Goal: Task Accomplishment & Management: Use online tool/utility

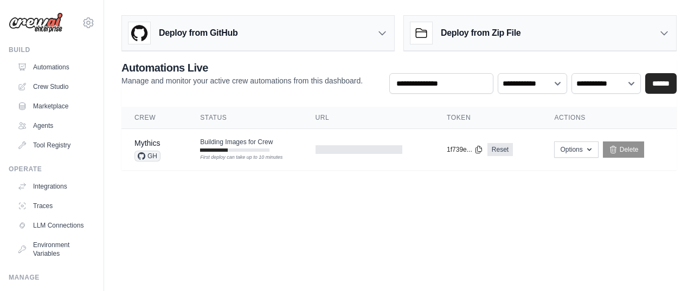
click at [138, 206] on body "[EMAIL_ADDRESS][DOMAIN_NAME] Settings Build Automations Crew Studio" at bounding box center [347, 145] width 694 height 291
click at [109, 144] on div "**********" at bounding box center [399, 90] width 590 height 159
click at [287, 146] on td "Building Images for Crew First deploy can take up to 10 minutes" at bounding box center [244, 144] width 115 height 31
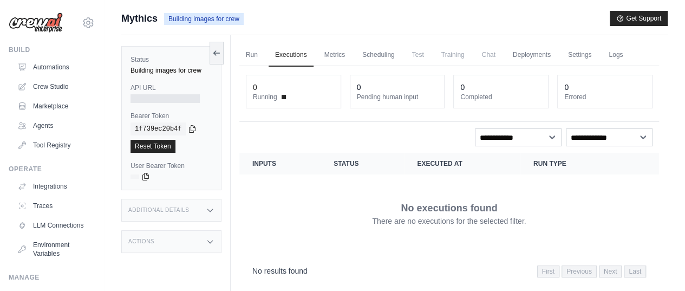
click at [227, 218] on div "Status Building images for crew API URL Bearer Token copied 1f739ec20b4f Reset …" at bounding box center [175, 180] width 109 height 291
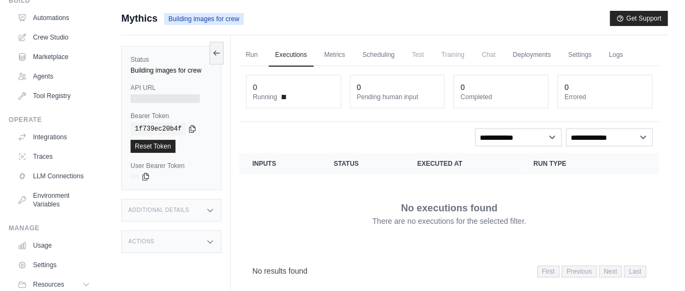
scroll to position [98, 0]
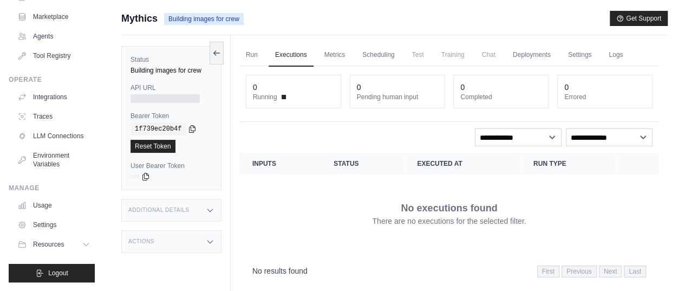
click at [226, 177] on div "Status Building images for crew API URL Bearer Token copied 1f739ec20b4f Reset …" at bounding box center [175, 180] width 109 height 291
click at [105, 135] on div "Submit a support request Describe your issue or question * Please be specific a…" at bounding box center [394, 168] width 581 height 315
click at [109, 91] on div "Submit a support request Describe your issue or question * Please be specific a…" at bounding box center [394, 168] width 581 height 315
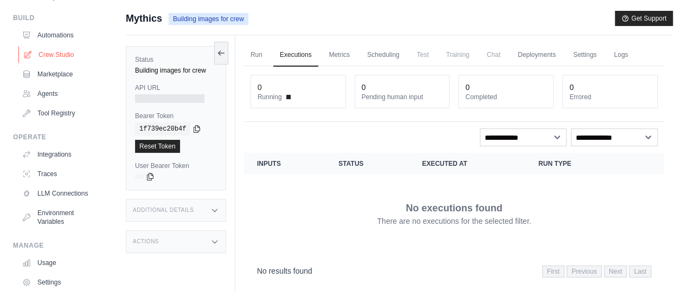
scroll to position [0, 0]
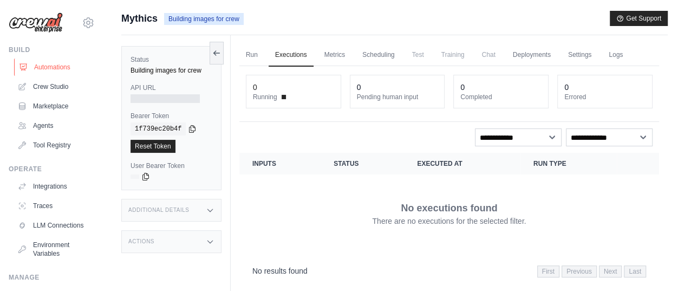
click at [43, 68] on link "Automations" at bounding box center [55, 67] width 82 height 17
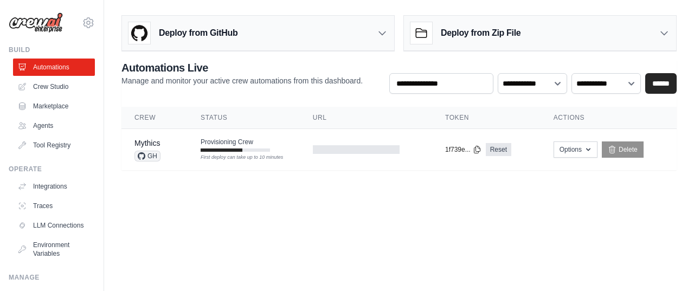
click at [393, 204] on body "gsaku0091@gmail.com Settings Build Automations Crew Studio" at bounding box center [347, 145] width 694 height 291
click at [353, 195] on body "gsaku0091@gmail.com Settings Build Automations Crew Studio" at bounding box center [347, 145] width 694 height 291
click at [245, 206] on body "gsaku0091@gmail.com Settings Build Automations Crew Studio" at bounding box center [347, 145] width 694 height 291
click at [51, 64] on link "Automations" at bounding box center [55, 67] width 82 height 17
click at [526, 80] on select "**********" at bounding box center [531, 83] width 69 height 20
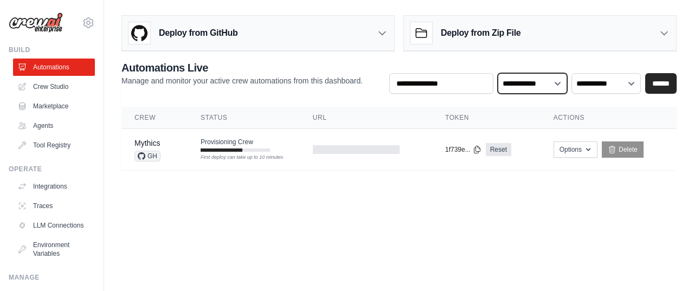
click at [526, 80] on select "**********" at bounding box center [531, 83] width 69 height 20
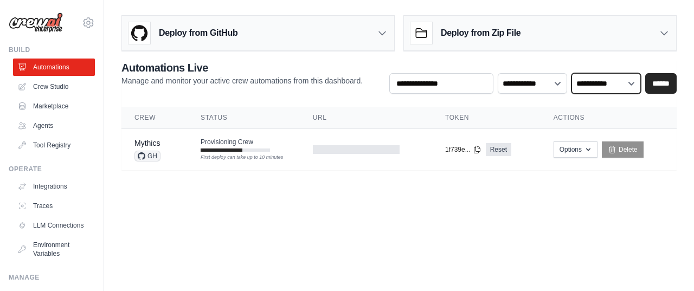
click at [598, 85] on select "**********" at bounding box center [605, 83] width 69 height 20
click at [234, 206] on body "[EMAIL_ADDRESS][DOMAIN_NAME] Settings Build Automations Crew Studio" at bounding box center [347, 145] width 694 height 291
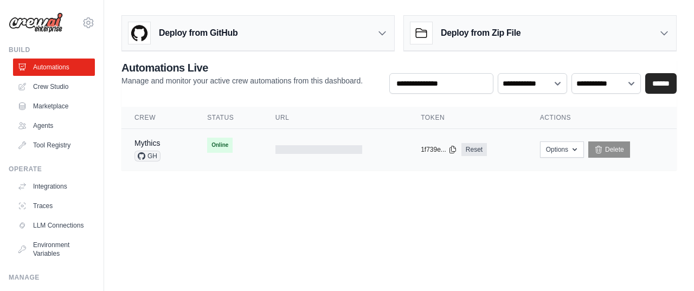
click at [260, 141] on td "Online First deploy can take up to 10 minutes" at bounding box center [228, 145] width 68 height 33
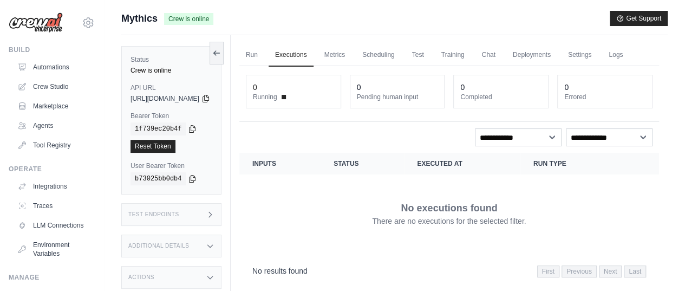
click at [113, 132] on div "Submit a support request Describe your issue or question * Please be specific a…" at bounding box center [394, 168] width 581 height 315
click at [209, 97] on icon at bounding box center [206, 98] width 6 height 7
click at [115, 88] on div "Submit a support request Describe your issue or question * Please be specific a…" at bounding box center [394, 168] width 581 height 315
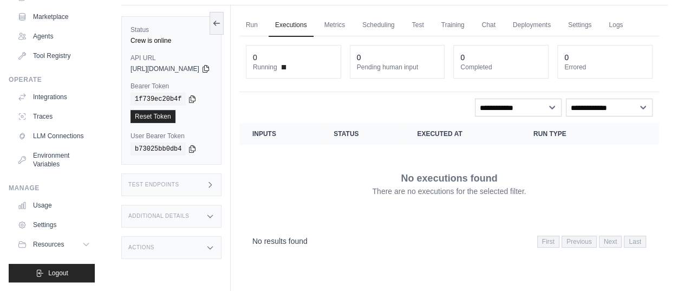
scroll to position [46, 0]
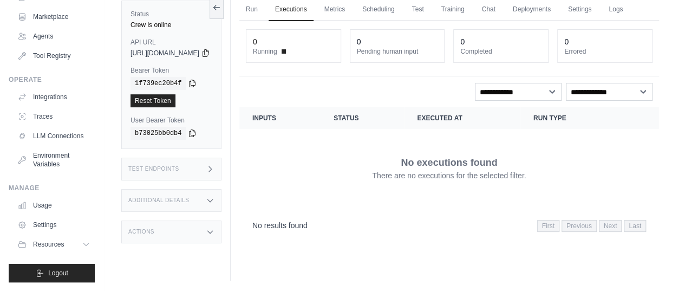
click at [215, 230] on icon at bounding box center [210, 232] width 9 height 9
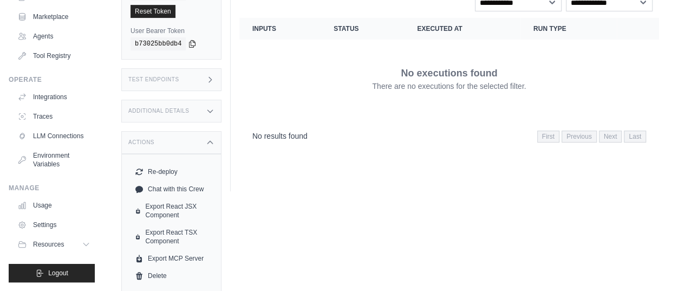
scroll to position [135, 0]
click at [215, 107] on icon at bounding box center [210, 110] width 9 height 9
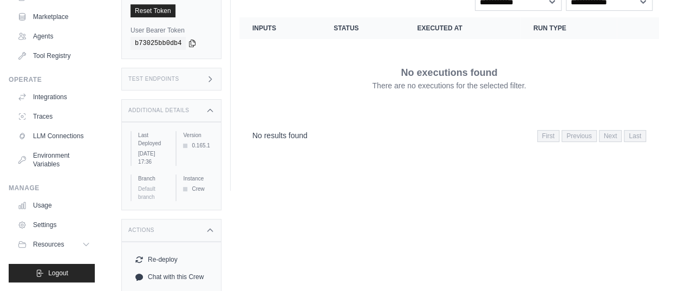
click at [215, 79] on icon at bounding box center [210, 79] width 9 height 9
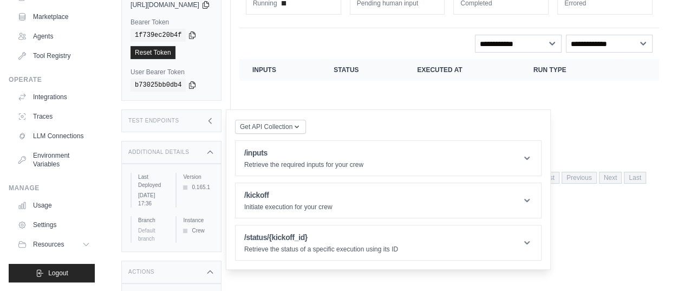
scroll to position [108, 0]
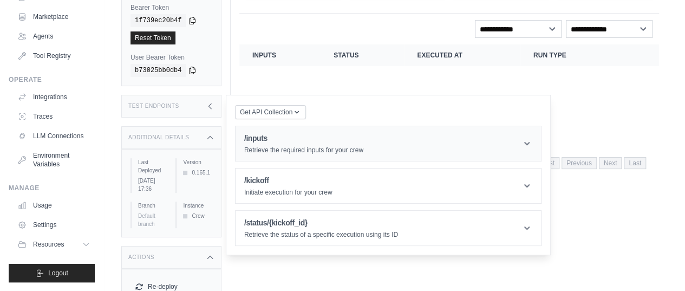
click at [530, 143] on icon at bounding box center [527, 143] width 5 height 3
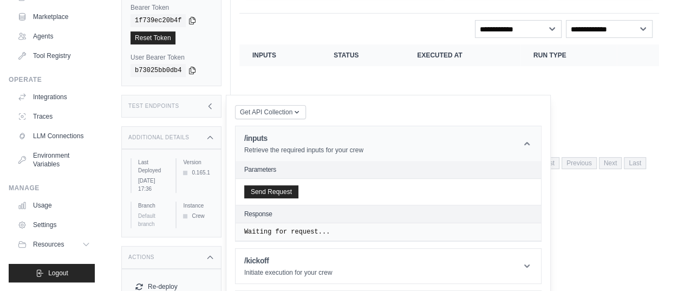
click at [530, 143] on icon at bounding box center [527, 143] width 5 height 3
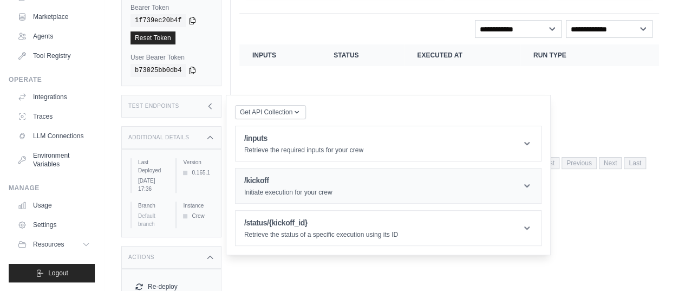
click at [530, 185] on icon at bounding box center [527, 185] width 5 height 3
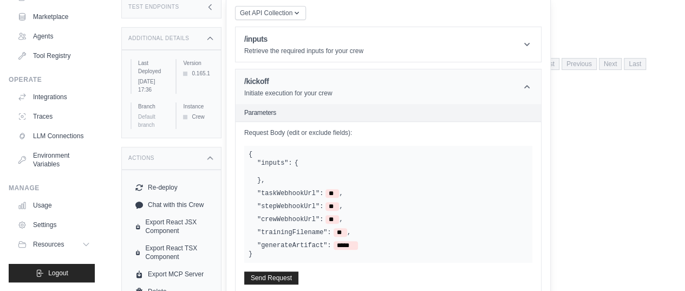
scroll to position [217, 0]
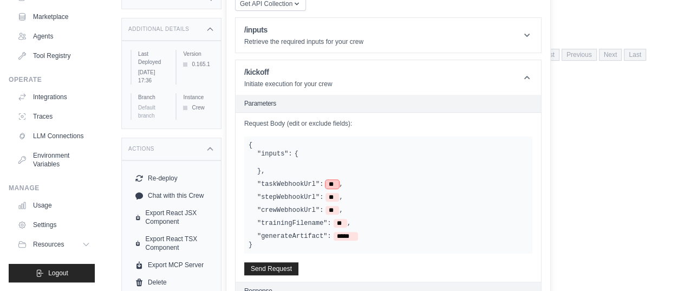
click at [339, 183] on span "**" at bounding box center [333, 184] width 14 height 9
click at [299, 155] on div ""inputs": {" at bounding box center [277, 154] width 41 height 9
click at [308, 163] on div at bounding box center [392, 162] width 271 height 9
click at [307, 162] on div at bounding box center [392, 162] width 271 height 9
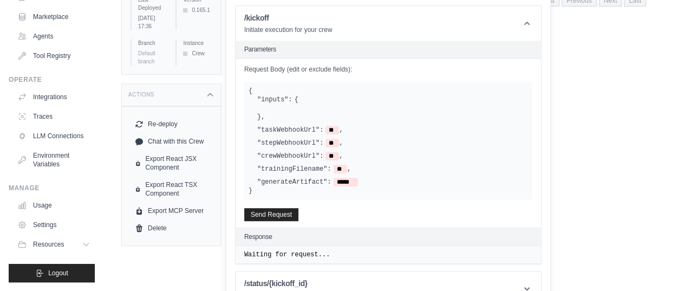
click at [293, 95] on label ""inputs":" at bounding box center [274, 99] width 35 height 9
click at [283, 96] on label ""inputs":" at bounding box center [274, 99] width 35 height 9
click at [286, 110] on div at bounding box center [392, 108] width 271 height 9
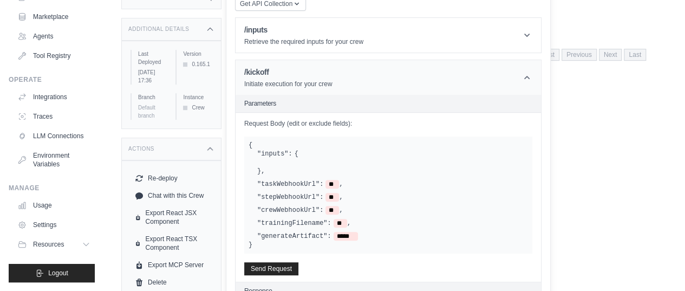
click at [533, 72] on icon at bounding box center [527, 77] width 11 height 11
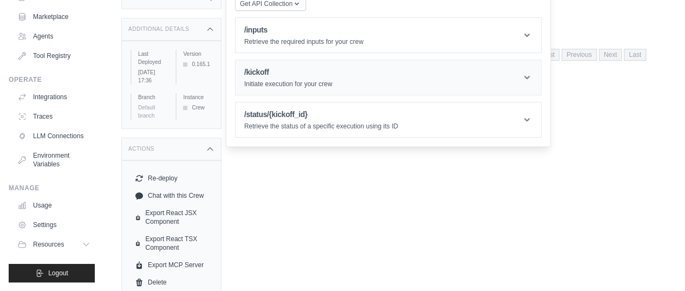
scroll to position [207, 0]
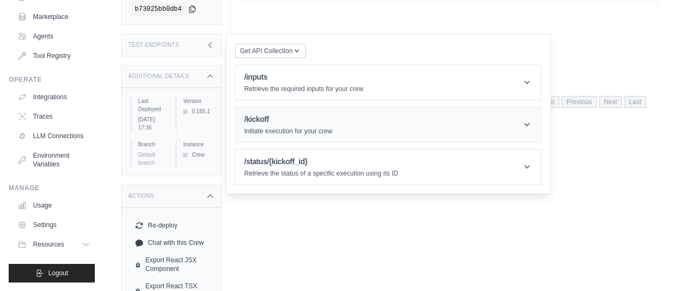
scroll to position [99, 0]
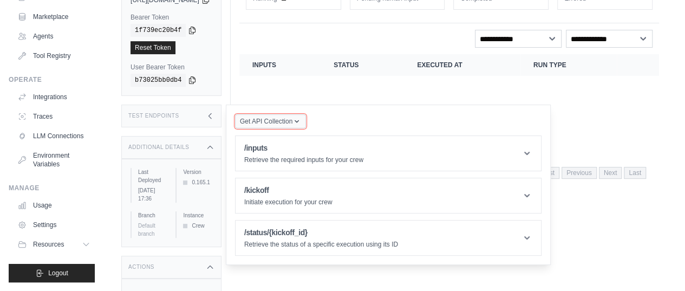
click at [301, 119] on icon "button" at bounding box center [297, 121] width 9 height 9
click at [340, 238] on html "gsaku0091@gmail.com Settings Build Automations Crew Studio" at bounding box center [342, 69] width 685 height 337
click at [221, 98] on div "Status Crew is online API URL copied https://mythics-3bd0e5ec-4f66-4d87-82e4-46…" at bounding box center [175, 82] width 109 height 291
click at [215, 114] on icon at bounding box center [210, 116] width 9 height 9
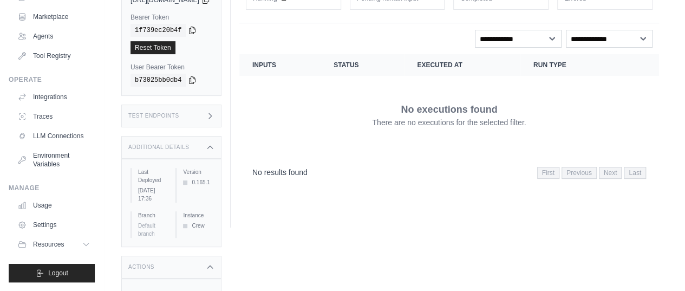
click at [231, 122] on div "Status Crew is online API URL copied https://mythics-3bd0e5ec-4f66-4d87-82e4-46…" at bounding box center [175, 82] width 109 height 291
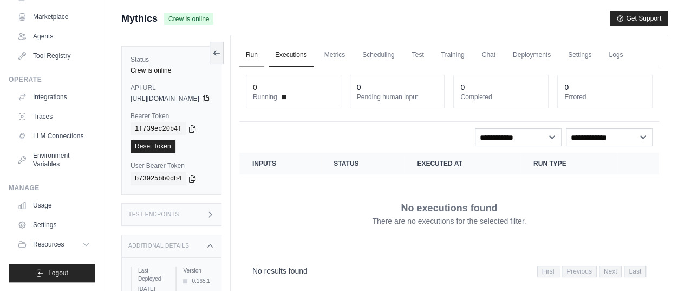
click at [264, 55] on link "Run" at bounding box center [252, 55] width 25 height 23
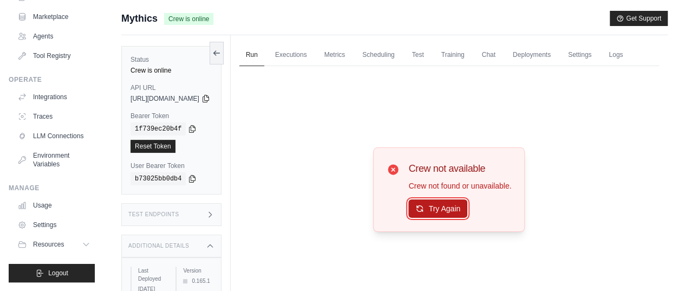
click at [456, 218] on button "Try Again" at bounding box center [438, 208] width 59 height 18
click at [549, 54] on link "Deployments" at bounding box center [532, 55] width 51 height 23
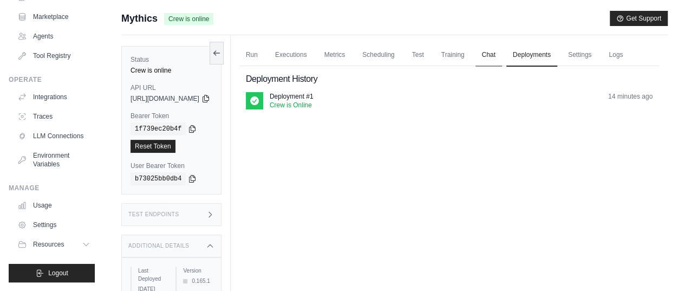
click at [502, 50] on link "Chat" at bounding box center [489, 55] width 27 height 23
click at [264, 54] on link "Run" at bounding box center [252, 55] width 25 height 23
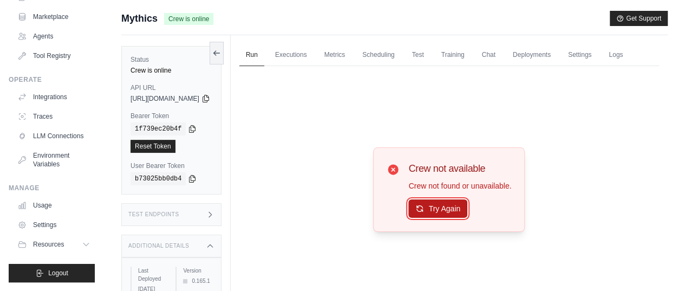
click at [445, 218] on button "Try Again" at bounding box center [438, 208] width 59 height 18
click at [448, 218] on button "Try Again" at bounding box center [438, 208] width 59 height 18
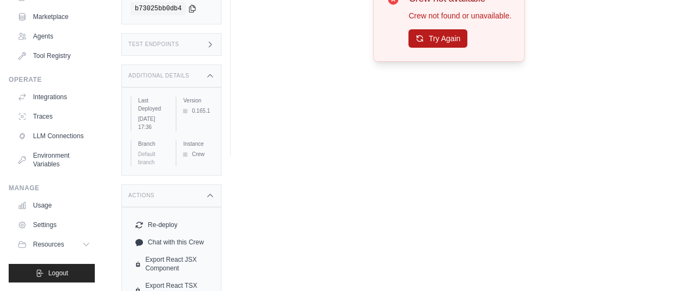
scroll to position [153, 0]
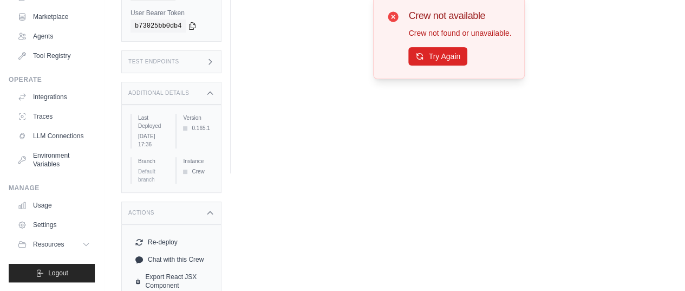
click at [215, 66] on icon at bounding box center [210, 61] width 9 height 9
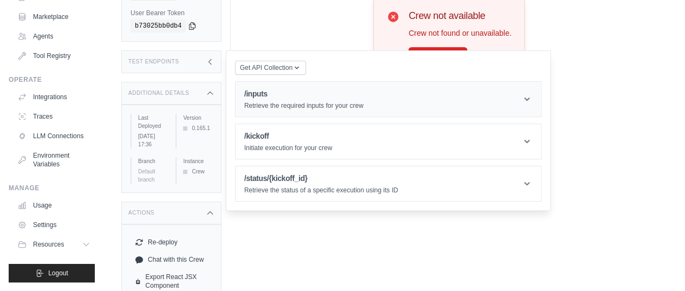
click at [533, 105] on icon at bounding box center [527, 99] width 11 height 11
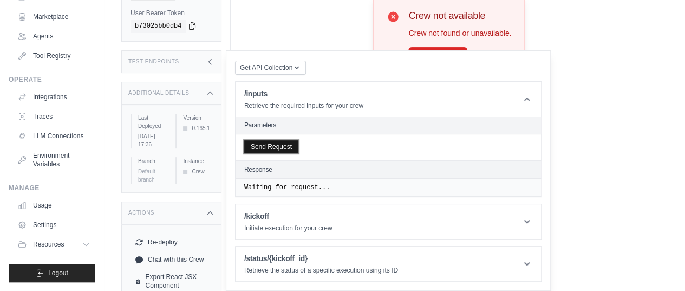
click at [290, 153] on button "Send Request" at bounding box center [271, 146] width 54 height 13
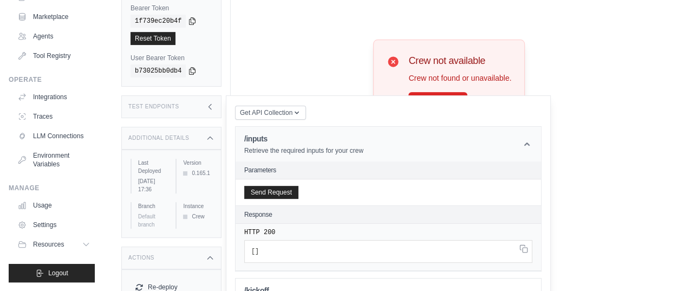
scroll to position [108, 0]
click at [305, 79] on div "Crew not available Crew not found or unavailable. Try Again" at bounding box center [450, 81] width 420 height 247
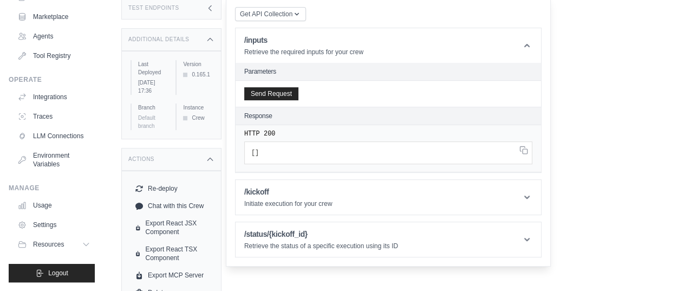
scroll to position [207, 0]
click at [533, 202] on icon at bounding box center [527, 196] width 11 height 11
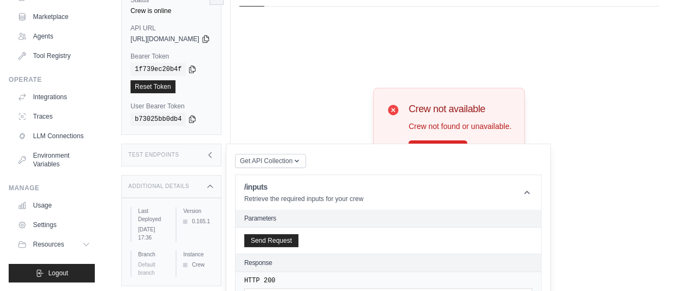
scroll to position [0, 0]
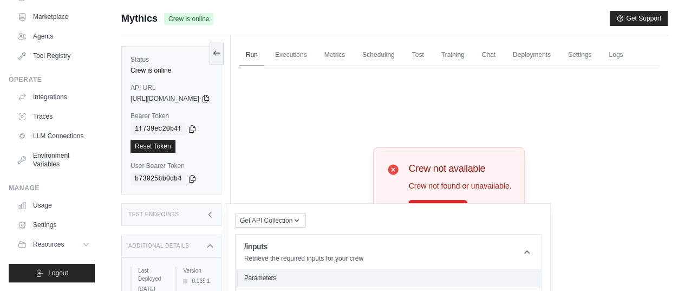
click at [231, 145] on div "Status Crew is online API URL copied https://mythics-3bd0e5ec-4f66-4d87-82e4-46…" at bounding box center [175, 180] width 109 height 291
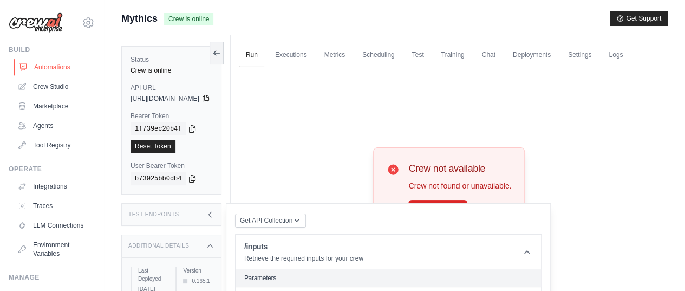
click at [43, 66] on link "Automations" at bounding box center [55, 67] width 82 height 17
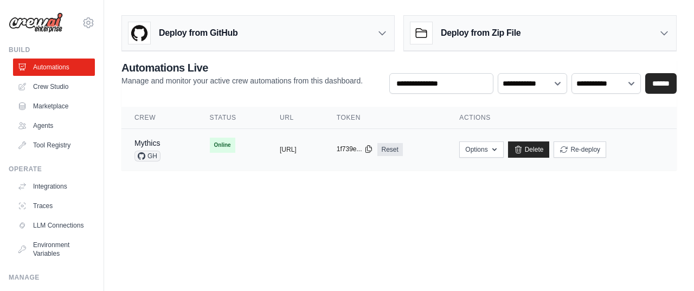
click at [373, 151] on icon at bounding box center [368, 149] width 9 height 9
click at [503, 148] on button "Options" at bounding box center [481, 149] width 44 height 16
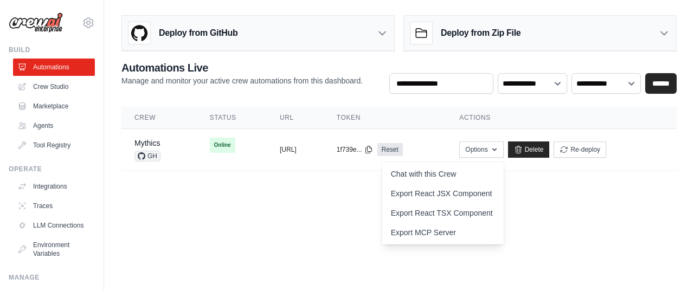
click at [294, 211] on body "gsaku0091@gmail.com Settings Build Automations Crew Studio" at bounding box center [347, 145] width 694 height 291
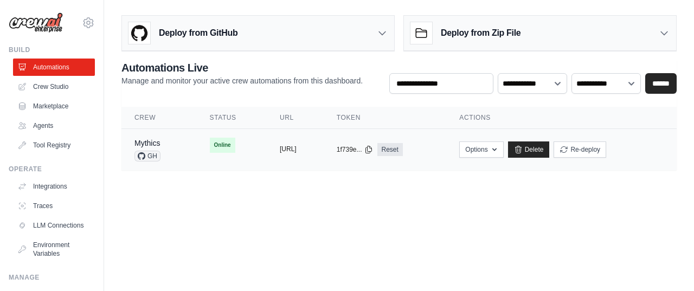
click at [280, 149] on button "https://mythics-3bd0e5ec-4f66-4d87-" at bounding box center [288, 149] width 17 height 9
click at [240, 148] on td "Online" at bounding box center [232, 145] width 70 height 33
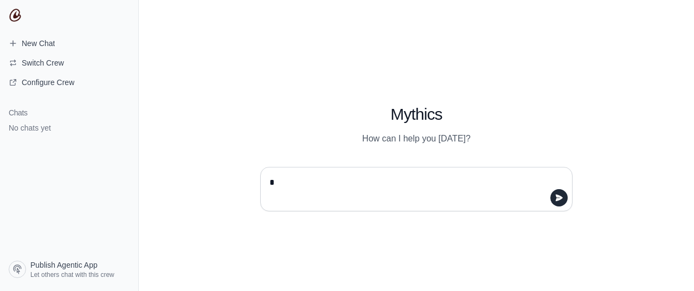
type textarea "**"
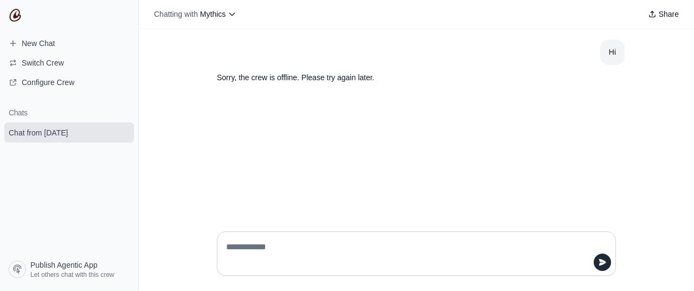
click at [280, 241] on textarea at bounding box center [413, 253] width 378 height 30
type textarea "**"
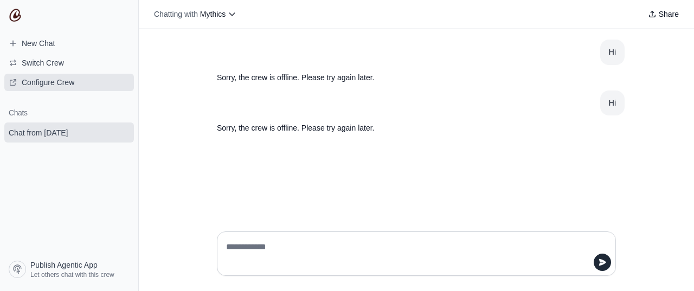
click at [35, 80] on span "Configure Crew" at bounding box center [48, 82] width 53 height 11
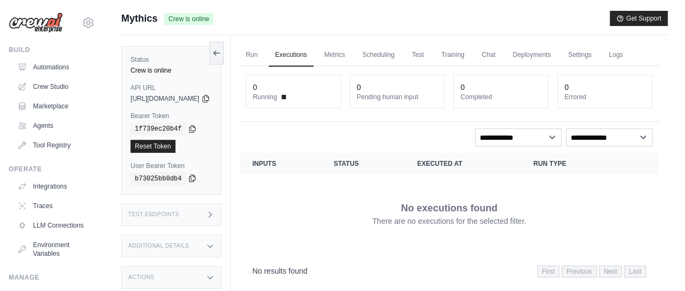
scroll to position [46, 0]
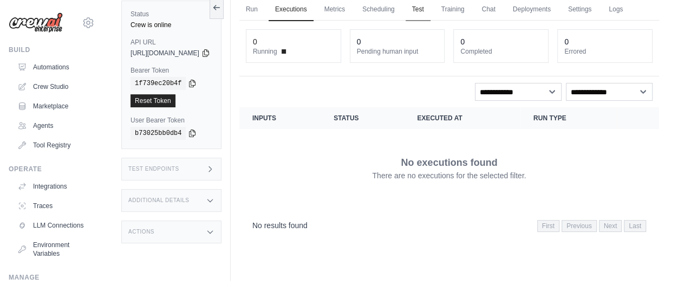
click at [431, 14] on link "Test" at bounding box center [418, 9] width 25 height 23
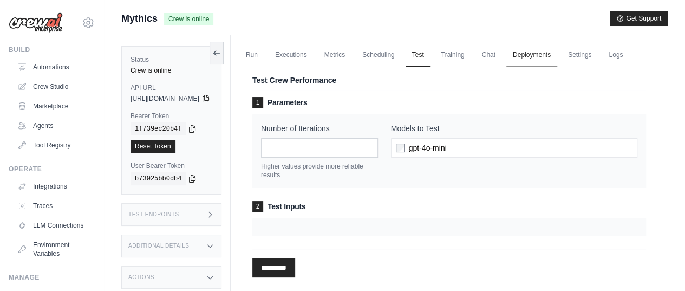
click at [548, 57] on link "Deployments" at bounding box center [532, 55] width 51 height 23
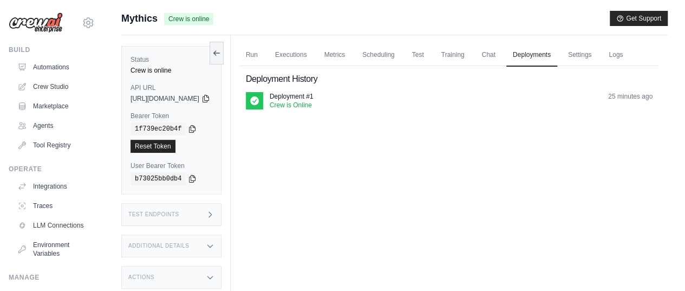
click at [204, 215] on div "Test Endpoints" at bounding box center [171, 214] width 100 height 23
click at [264, 55] on link "Run" at bounding box center [252, 55] width 25 height 23
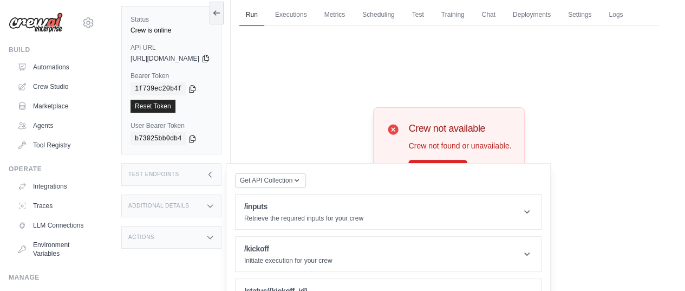
scroll to position [54, 0]
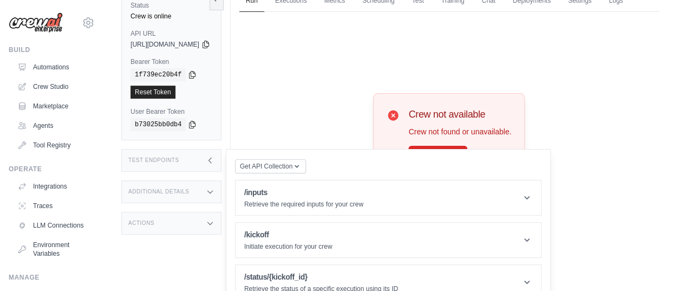
click at [211, 163] on icon at bounding box center [210, 160] width 3 height 5
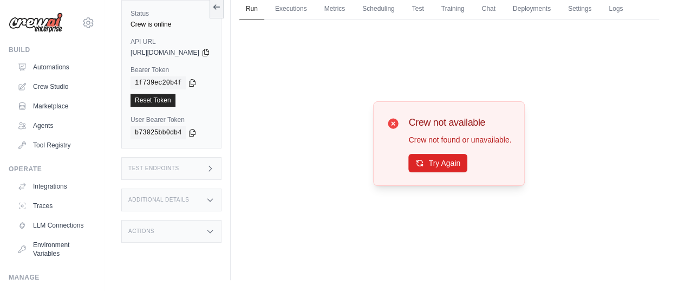
scroll to position [64, 0]
click at [231, 172] on div "Status Crew is online API URL copied https://mythics-3bd0e5ec-4f66-4d87-82e4-46…" at bounding box center [175, 134] width 109 height 291
click at [215, 168] on icon at bounding box center [210, 168] width 9 height 9
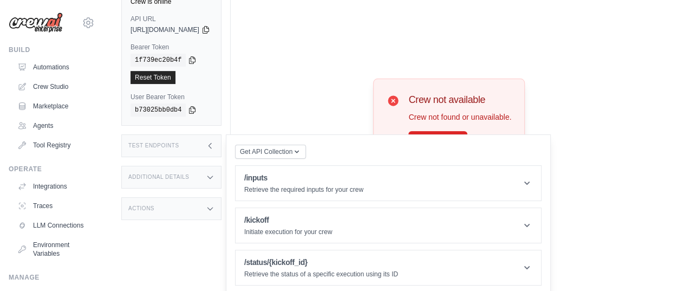
scroll to position [70, 0]
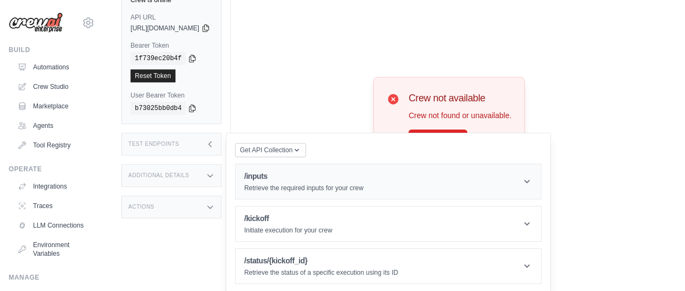
click at [533, 187] on icon at bounding box center [527, 181] width 11 height 11
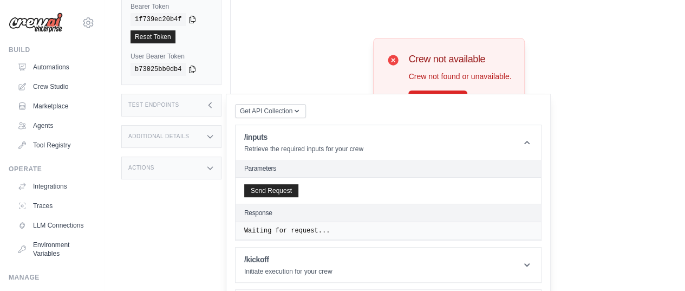
scroll to position [150, 0]
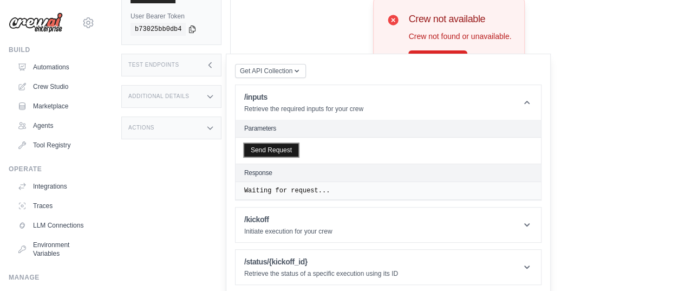
click at [299, 157] on button "Send Request" at bounding box center [271, 150] width 54 height 13
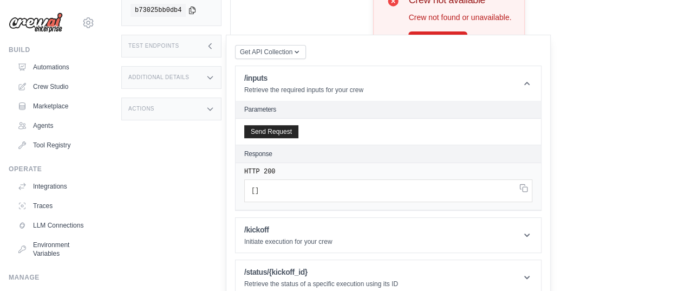
scroll to position [179, 0]
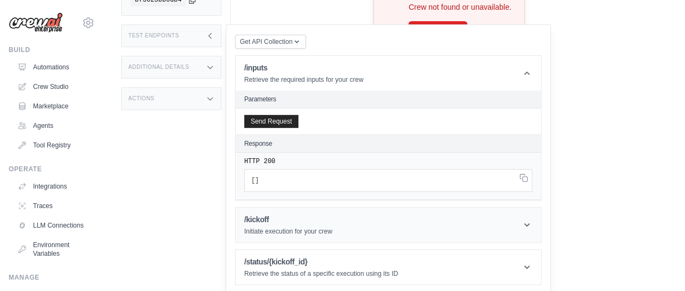
drag, startPoint x: 555, startPoint y: 238, endPoint x: 545, endPoint y: 234, distance: 11.2
click at [533, 230] on icon at bounding box center [527, 224] width 11 height 11
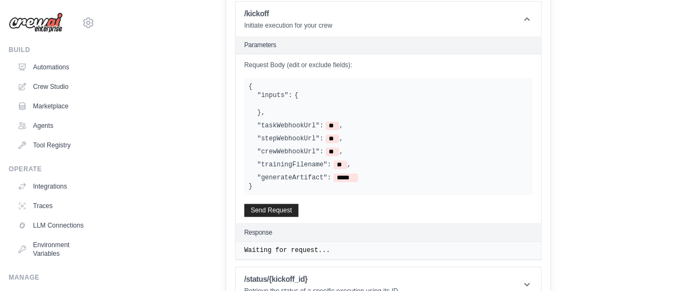
scroll to position [401, 0]
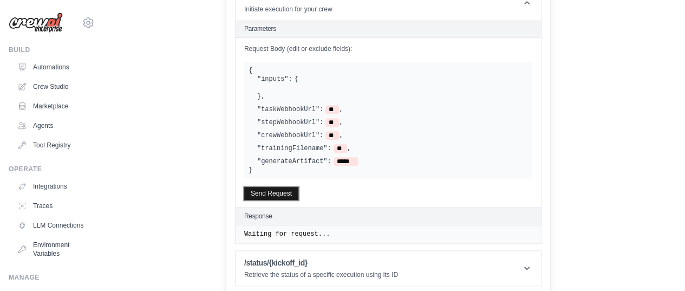
click at [296, 200] on button "Send Request" at bounding box center [271, 193] width 54 height 13
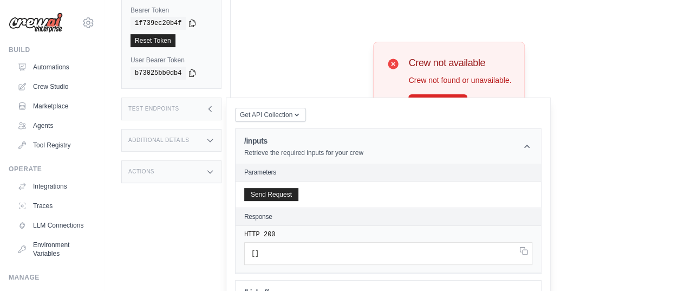
scroll to position [108, 0]
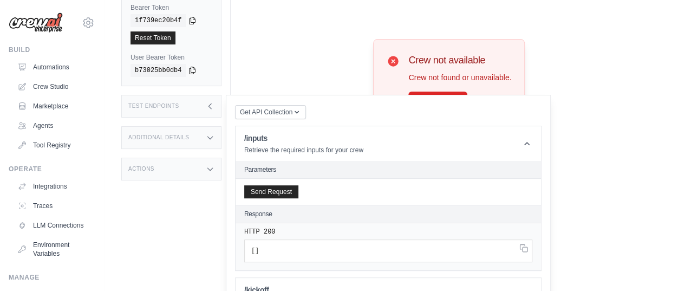
click at [222, 118] on div "Test Endpoints" at bounding box center [171, 106] width 100 height 23
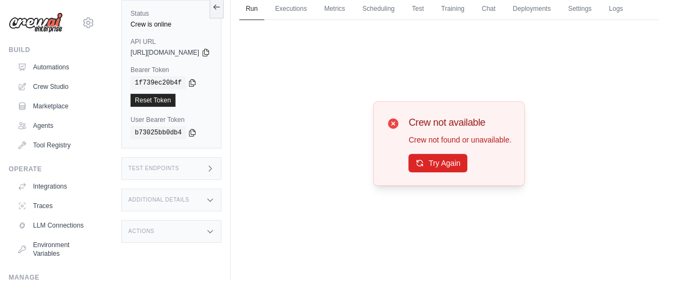
scroll to position [64, 0]
click at [277, 136] on div "Crew not available Crew not found or unavailable. Try Again" at bounding box center [450, 143] width 420 height 247
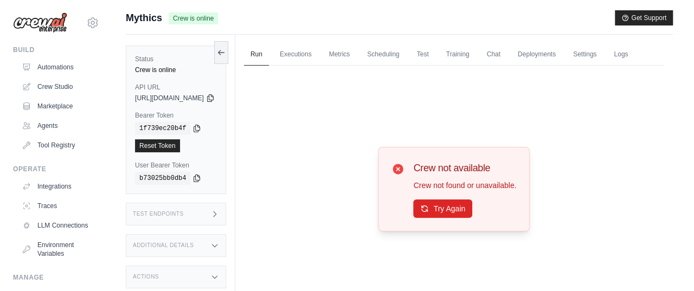
scroll to position [0, 0]
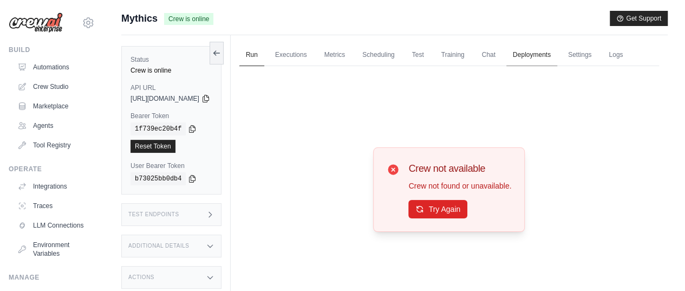
click at [554, 53] on link "Deployments" at bounding box center [532, 55] width 51 height 23
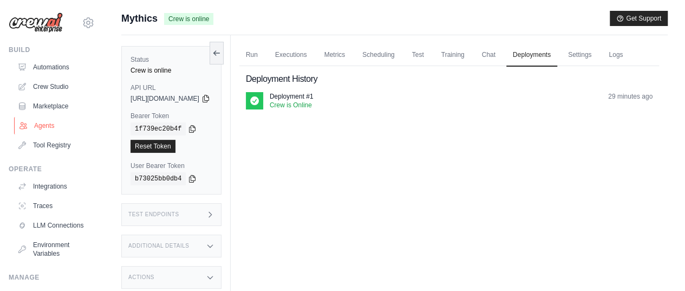
click at [42, 125] on link "Agents" at bounding box center [55, 125] width 82 height 17
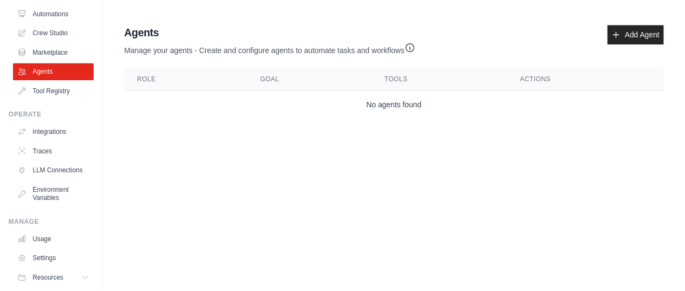
scroll to position [98, 0]
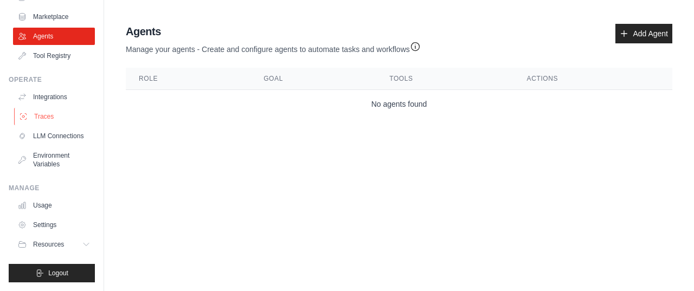
click at [41, 108] on link "Traces" at bounding box center [55, 116] width 82 height 17
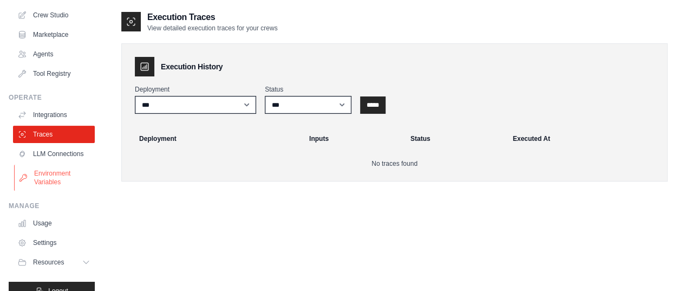
scroll to position [98, 0]
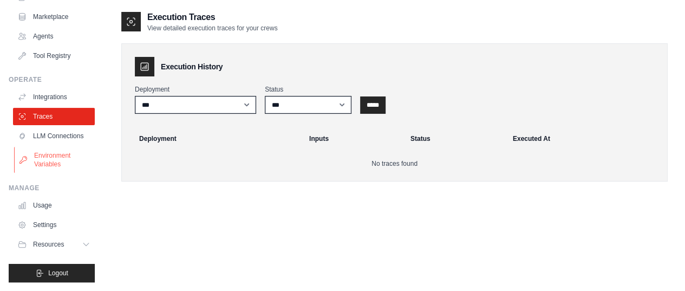
click at [40, 159] on link "Environment Variables" at bounding box center [55, 160] width 82 height 26
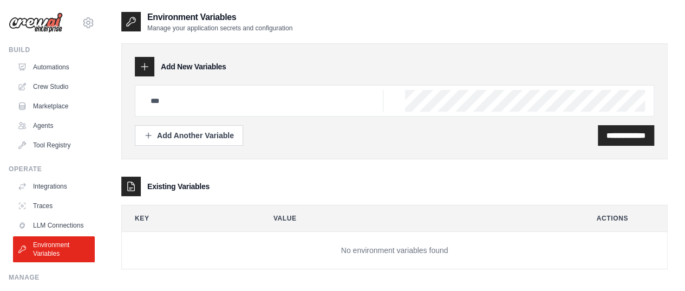
scroll to position [98, 0]
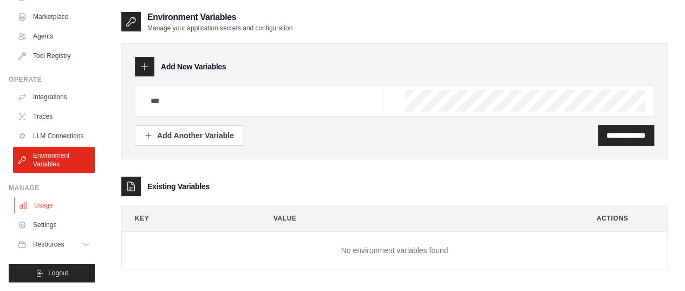
click at [39, 205] on link "Usage" at bounding box center [55, 205] width 82 height 17
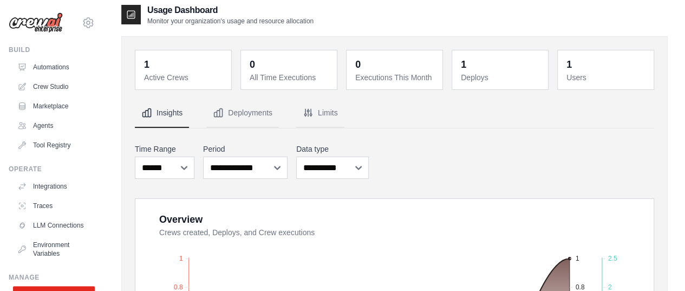
scroll to position [5, 0]
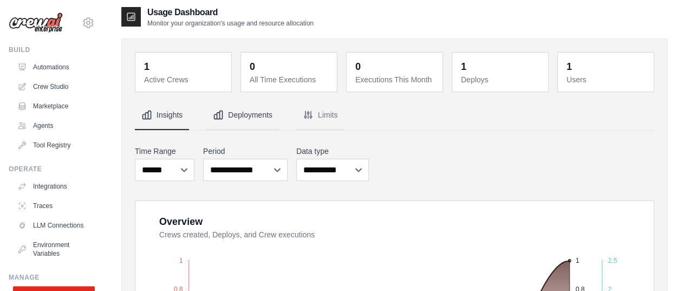
click at [240, 111] on button "Deployments" at bounding box center [242, 115] width 73 height 29
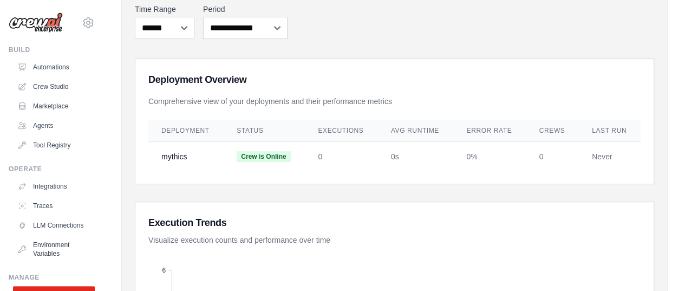
scroll to position [21, 0]
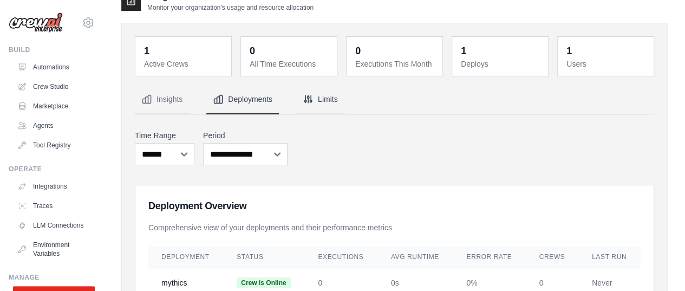
click at [318, 101] on button "Limits" at bounding box center [320, 99] width 48 height 29
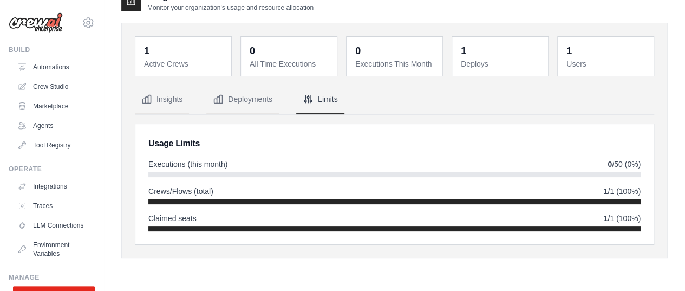
click at [126, 167] on div "1 Active Crews 0 All Time Executions 0 Executions This Month 1 Deploys 1 Users" at bounding box center [394, 141] width 547 height 236
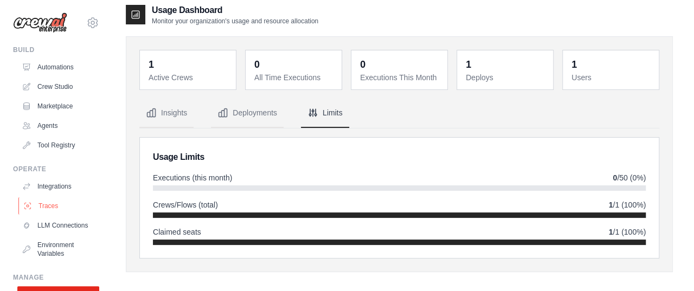
scroll to position [0, 0]
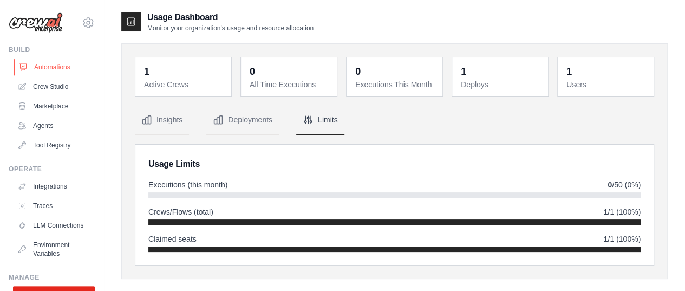
click at [44, 67] on link "Automations" at bounding box center [55, 67] width 82 height 17
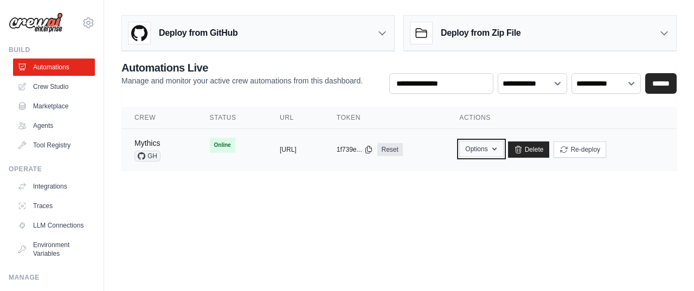
click at [499, 151] on icon "button" at bounding box center [494, 149] width 9 height 9
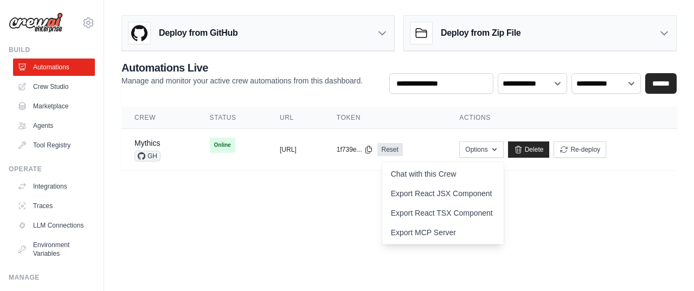
click at [322, 193] on body "gsaku0091@gmail.com Settings Build Automations Crew Studio" at bounding box center [347, 145] width 694 height 291
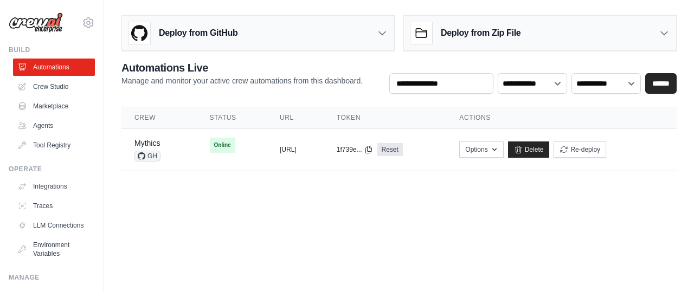
click at [183, 204] on body "gsaku0091@gmail.com Settings Build Automations Crew Studio" at bounding box center [347, 145] width 694 height 291
click at [234, 146] on td "Online" at bounding box center [232, 145] width 70 height 33
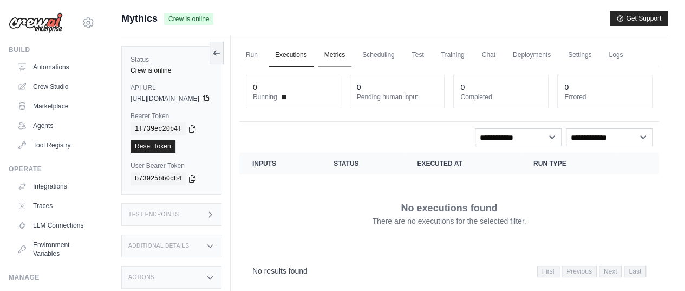
click at [352, 55] on link "Metrics" at bounding box center [335, 55] width 34 height 23
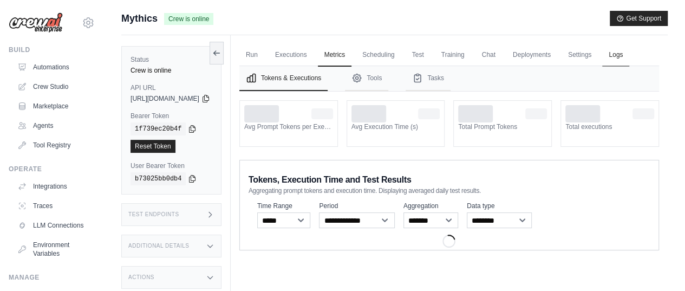
click at [603, 67] on link "Logs" at bounding box center [616, 55] width 27 height 23
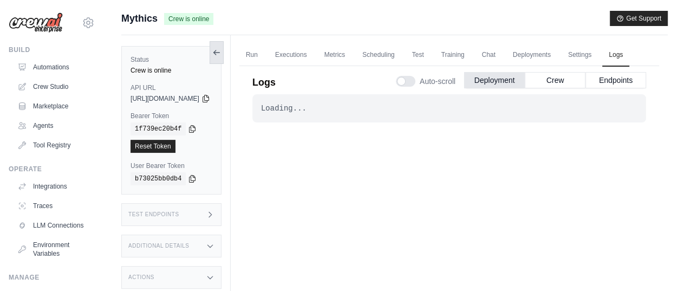
click at [224, 57] on button at bounding box center [217, 52] width 14 height 23
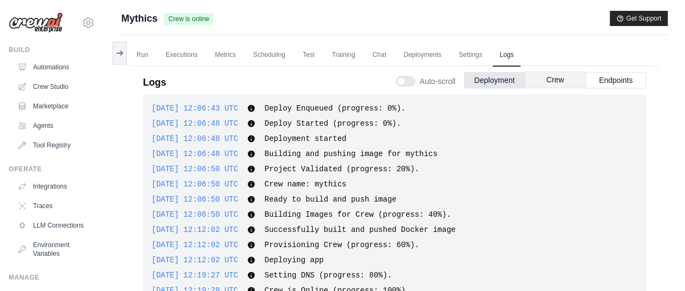
scroll to position [5, 0]
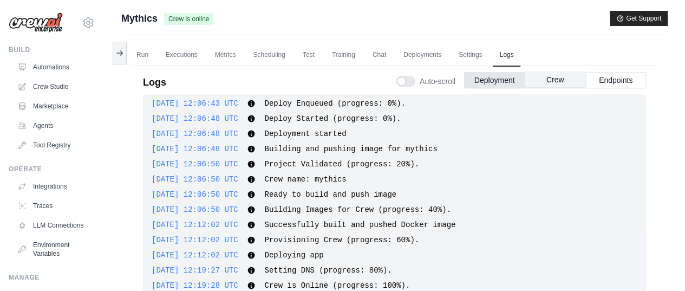
click at [546, 84] on button "Crew" at bounding box center [555, 80] width 61 height 16
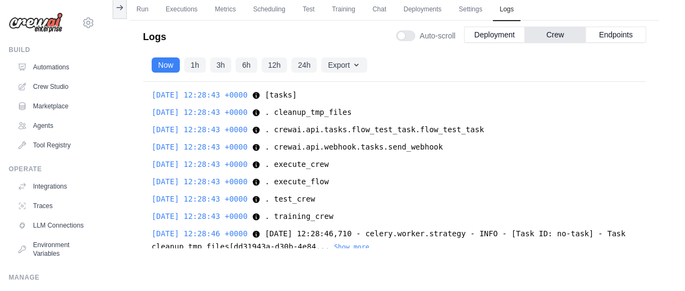
scroll to position [0, 0]
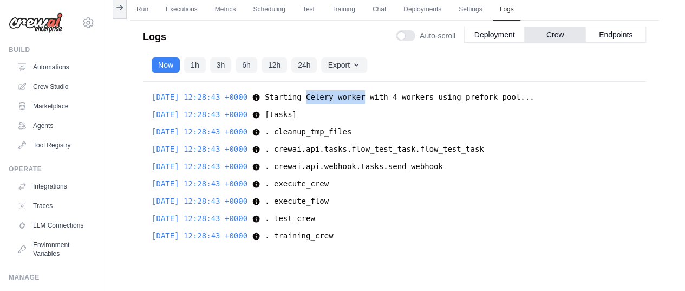
drag, startPoint x: 311, startPoint y: 97, endPoint x: 365, endPoint y: 97, distance: 54.2
click at [365, 97] on span "Starting Celery worker with 4 workers using prefork pool..." at bounding box center [399, 97] width 269 height 9
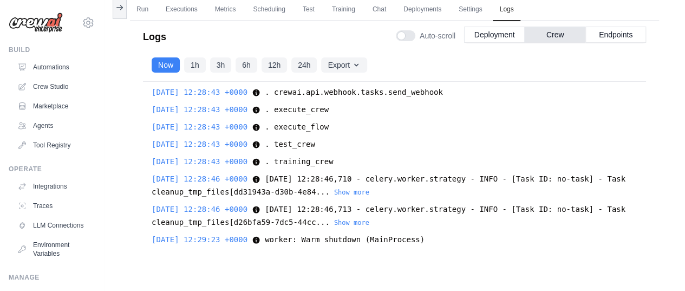
scroll to position [85, 0]
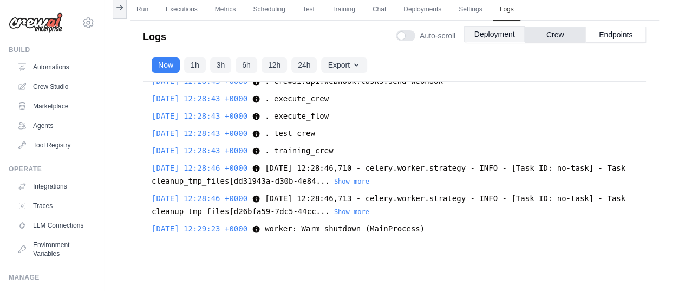
click at [489, 34] on button "Deployment" at bounding box center [494, 34] width 61 height 16
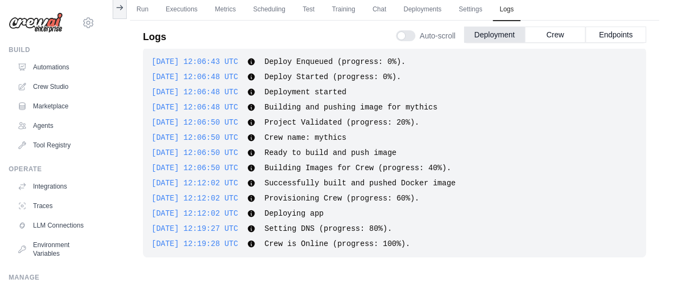
scroll to position [0, 0]
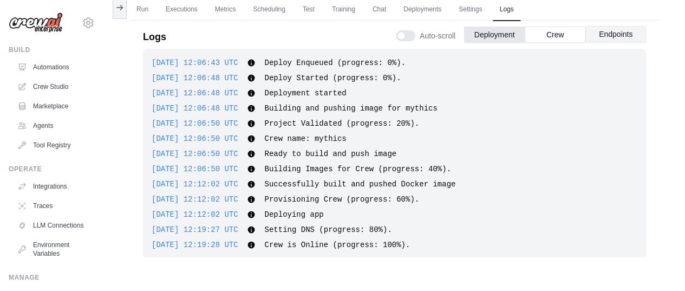
click at [597, 33] on button "Endpoints" at bounding box center [616, 34] width 61 height 16
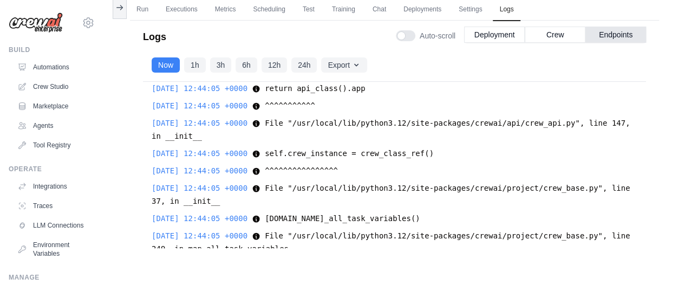
scroll to position [5885, 0]
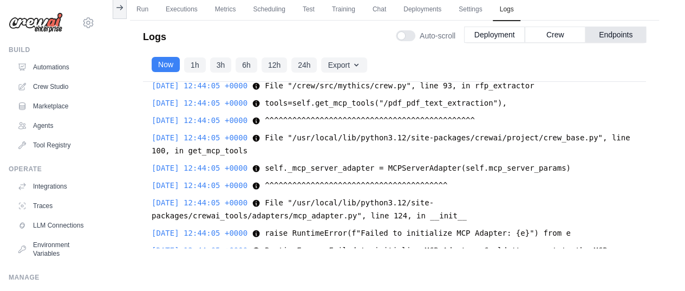
click at [163, 68] on button "Now" at bounding box center [166, 64] width 28 height 15
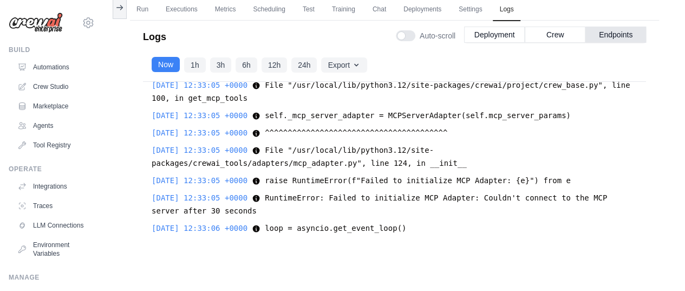
scroll to position [2868, 0]
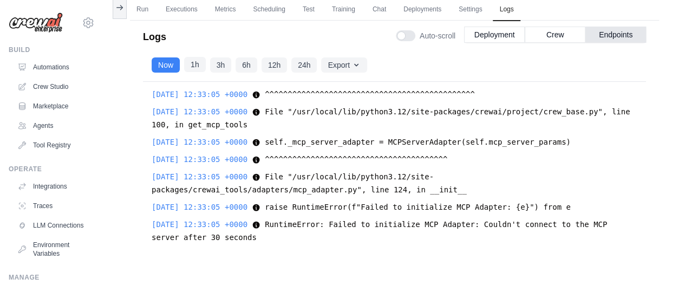
click at [195, 66] on button "1h" at bounding box center [195, 64] width 22 height 15
click at [163, 66] on button "Now" at bounding box center [166, 64] width 28 height 15
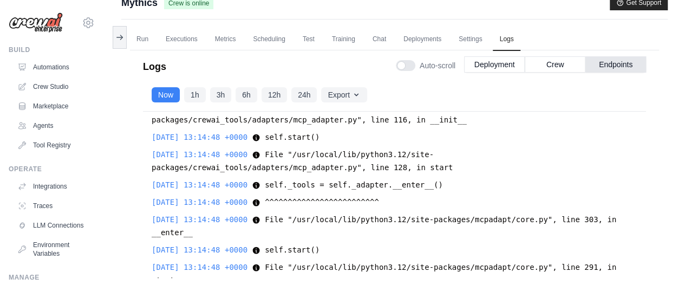
scroll to position [0, 0]
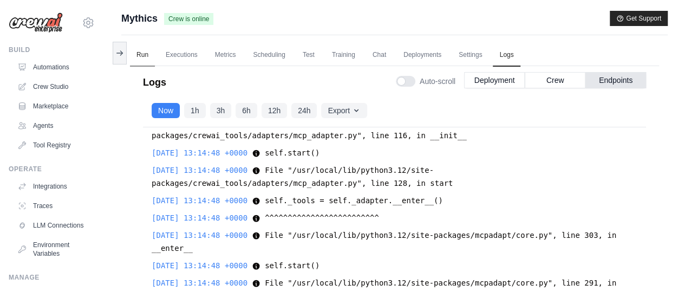
click at [146, 51] on link "Run" at bounding box center [142, 55] width 25 height 23
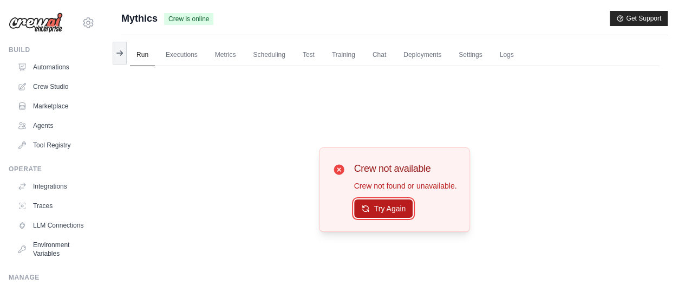
click at [383, 210] on button "Try Again" at bounding box center [383, 208] width 59 height 18
click at [118, 53] on icon at bounding box center [119, 52] width 9 height 9
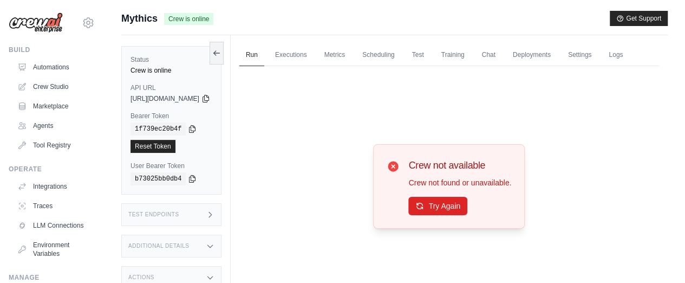
click at [114, 149] on div "Submit a support request Describe your issue or question * Please be specific a…" at bounding box center [394, 164] width 581 height 307
click at [41, 63] on link "Automations" at bounding box center [55, 67] width 82 height 17
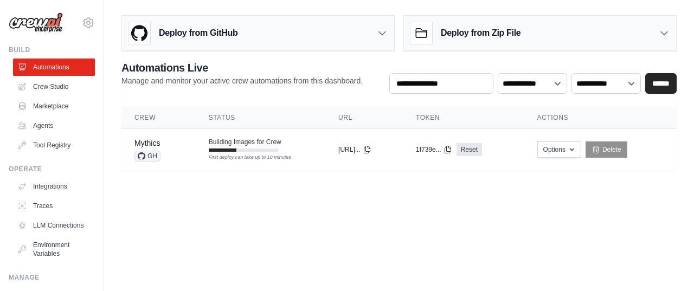
click at [136, 198] on body "[EMAIL_ADDRESS][DOMAIN_NAME] Settings Build Automations Crew Studio" at bounding box center [347, 145] width 694 height 291
click at [151, 241] on body "[EMAIL_ADDRESS][DOMAIN_NAME] Settings Build Automations Crew Studio" at bounding box center [347, 145] width 694 height 291
click at [142, 209] on body "[EMAIL_ADDRESS][DOMAIN_NAME] Settings Build Automations Crew Studio" at bounding box center [347, 145] width 694 height 291
click at [261, 148] on div "First deploy can take up to 10 minutes" at bounding box center [243, 149] width 69 height 3
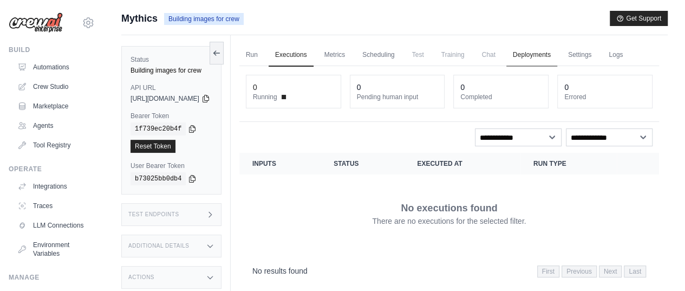
click at [553, 54] on link "Deployments" at bounding box center [532, 55] width 51 height 23
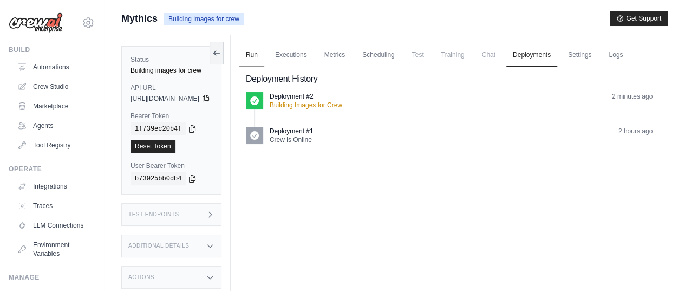
click at [264, 53] on link "Run" at bounding box center [252, 55] width 25 height 23
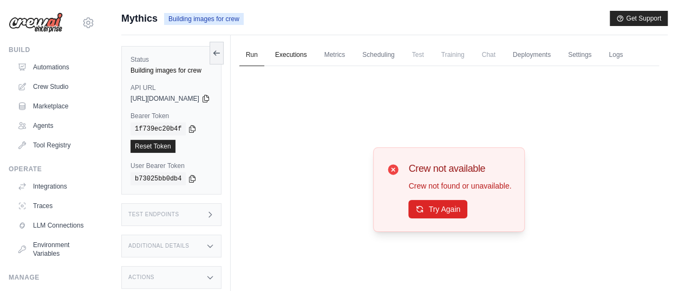
click at [305, 53] on link "Executions" at bounding box center [291, 55] width 45 height 23
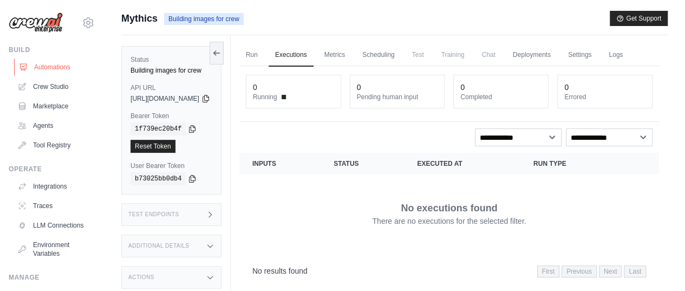
click at [43, 70] on link "Automations" at bounding box center [55, 67] width 82 height 17
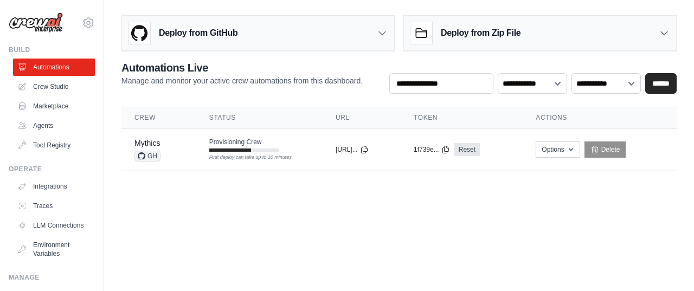
click at [164, 227] on body "gsaku0091@gmail.com Settings Build Automations Crew Studio" at bounding box center [347, 145] width 694 height 291
click at [193, 211] on body "gsaku0091@gmail.com Settings Build Automations Crew Studio" at bounding box center [347, 145] width 694 height 291
click at [48, 67] on link "Automations" at bounding box center [55, 67] width 82 height 17
click at [173, 228] on body "gsaku0091@gmail.com Settings Build Automations Crew Studio" at bounding box center [347, 145] width 694 height 291
click at [172, 237] on body "gsaku0091@gmail.com Settings Build Automations Crew Studio" at bounding box center [347, 145] width 694 height 291
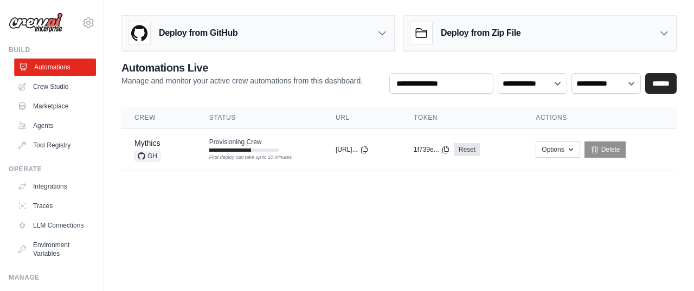
click at [44, 66] on link "Automations" at bounding box center [55, 67] width 82 height 17
click at [301, 145] on td "Provisioning Crew First deploy can take up to 10 minutes" at bounding box center [259, 144] width 126 height 31
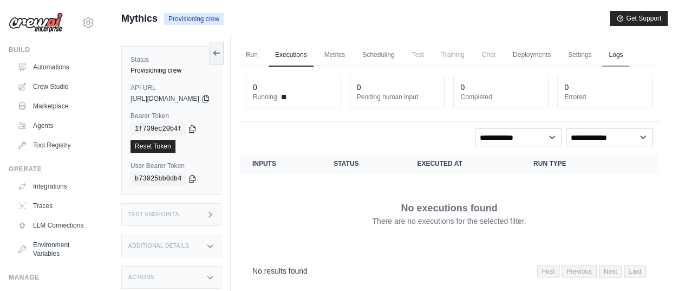
click at [603, 67] on link "Logs" at bounding box center [616, 55] width 27 height 23
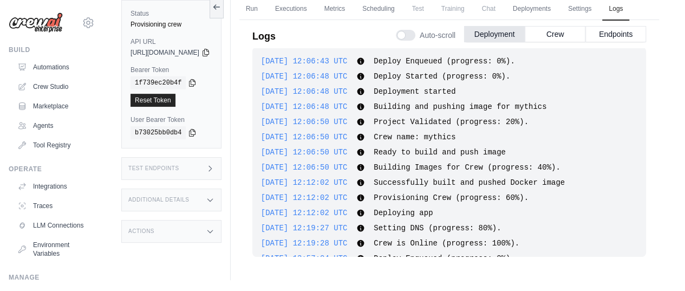
scroll to position [183, 0]
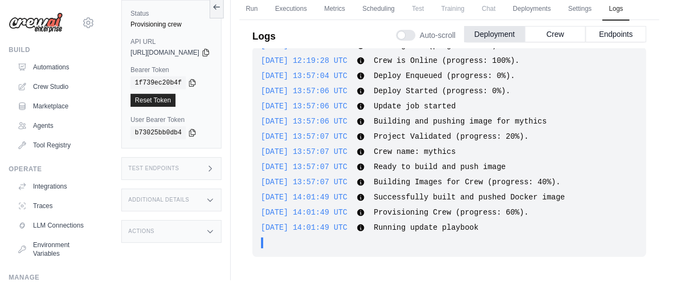
click at [117, 187] on div "Submit a support request Describe your issue or question * Please be specific a…" at bounding box center [394, 122] width 581 height 315
click at [267, 204] on div "Logs Auto-scroll Deployment Crew Endpoints 2025-08-27 12:06:43 UTC Deploy Enque…" at bounding box center [450, 137] width 420 height 247
click at [269, 215] on div "Logs Auto-scroll Deployment Crew Endpoints 2025-08-27 12:06:43 UTC Deploy Enque…" at bounding box center [450, 137] width 420 height 247
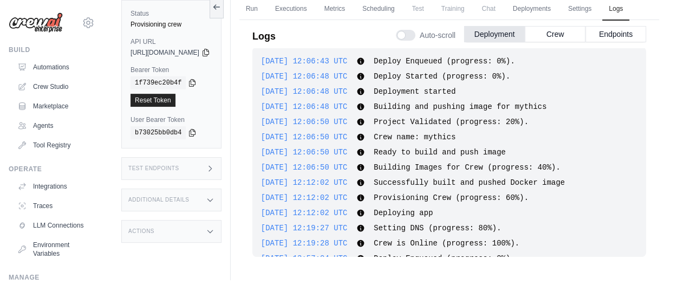
scroll to position [202, 0]
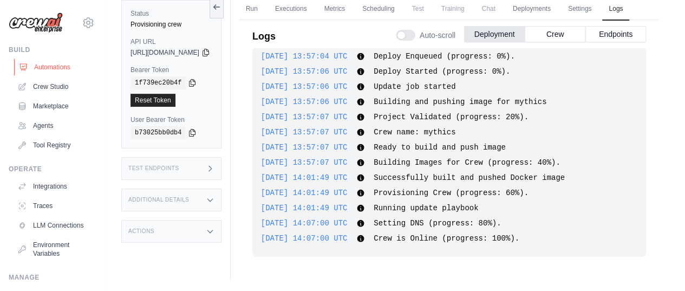
click at [41, 66] on link "Automations" at bounding box center [55, 67] width 82 height 17
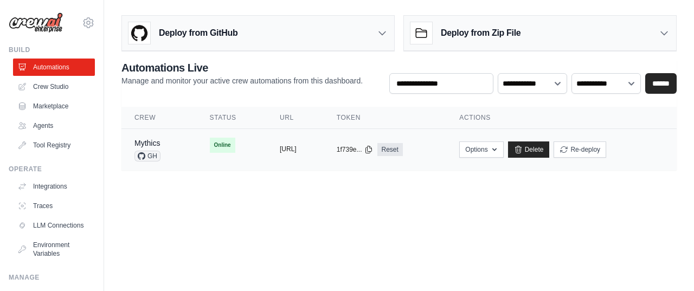
click at [280, 152] on button "https://mythics-3bd0e5ec-4f66-4d87-" at bounding box center [288, 149] width 17 height 9
click at [240, 149] on td "Online" at bounding box center [232, 145] width 70 height 33
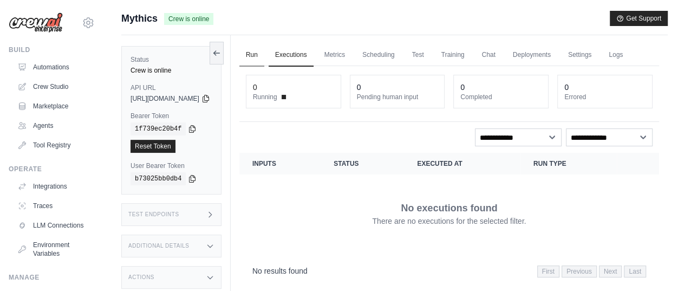
click at [264, 55] on link "Run" at bounding box center [252, 55] width 25 height 23
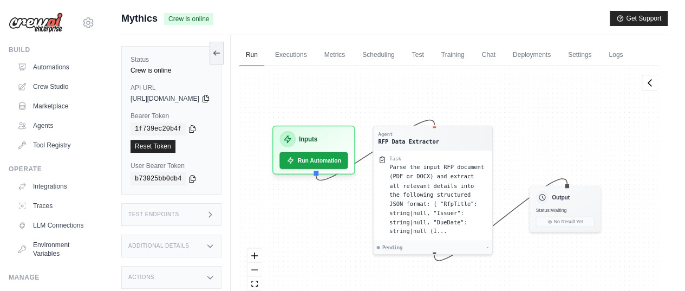
click at [199, 99] on span "[URL][DOMAIN_NAME]" at bounding box center [165, 98] width 69 height 9
click at [210, 101] on icon at bounding box center [206, 98] width 9 height 9
click at [215, 214] on icon at bounding box center [210, 214] width 9 height 9
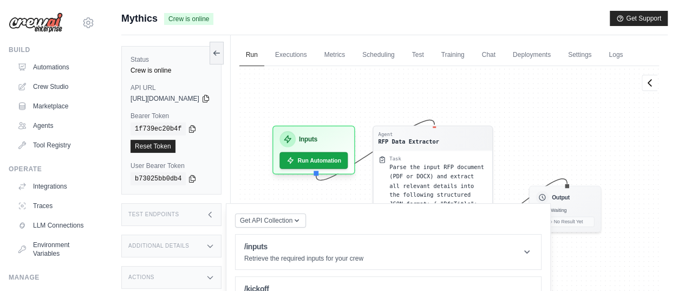
click at [211, 214] on icon at bounding box center [210, 214] width 3 height 5
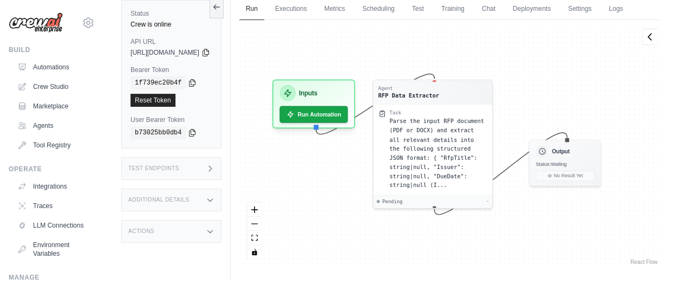
scroll to position [64, 0]
click at [222, 169] on div "Test Endpoints" at bounding box center [171, 168] width 100 height 23
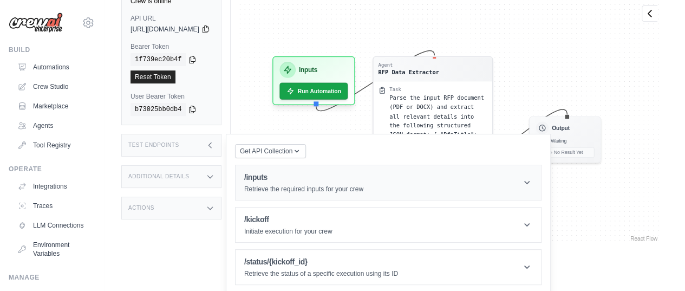
scroll to position [70, 0]
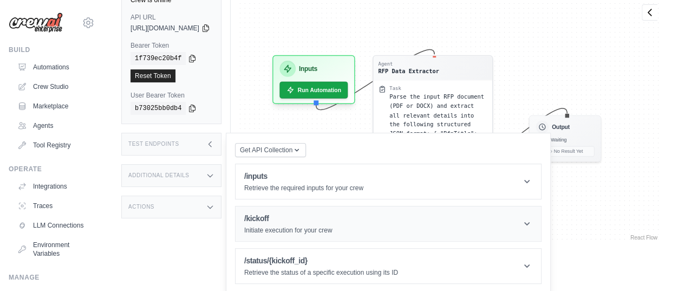
click at [533, 229] on icon at bounding box center [527, 223] width 11 height 11
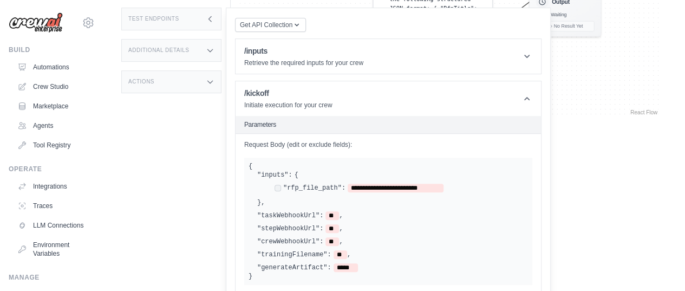
scroll to position [179, 0]
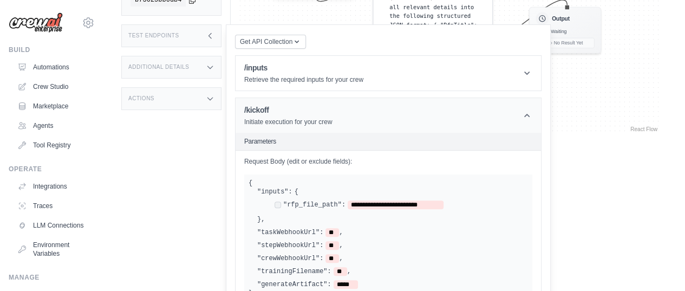
click at [533, 121] on icon at bounding box center [527, 115] width 11 height 11
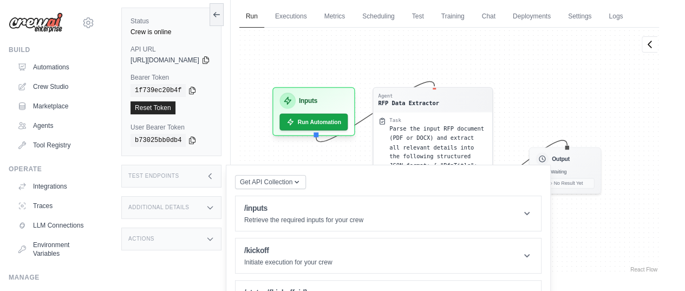
scroll to position [70, 0]
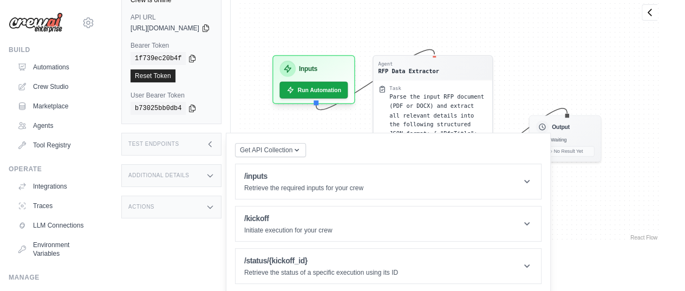
click at [215, 180] on icon at bounding box center [210, 175] width 9 height 9
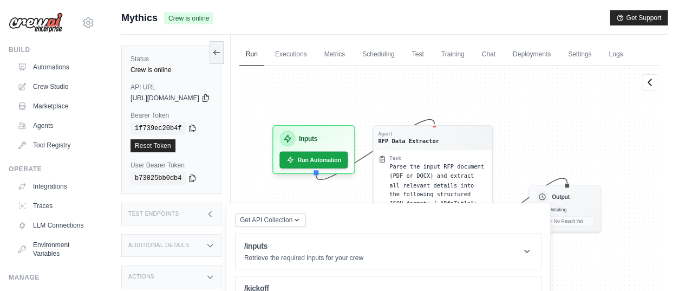
scroll to position [0, 0]
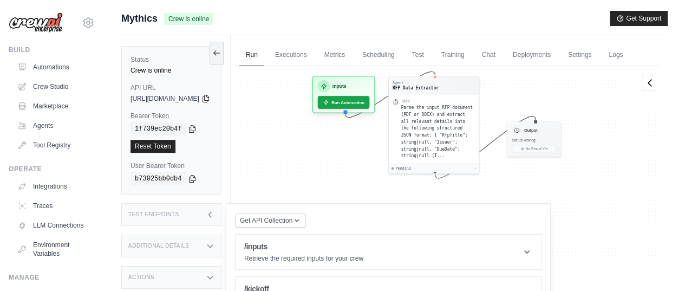
drag, startPoint x: 520, startPoint y: 164, endPoint x: 529, endPoint y: 107, distance: 58.1
click at [529, 107] on div "Agent RFP Data Extractor Task Parse the input RFP document (PDF or DOCX) and ex…" at bounding box center [450, 189] width 420 height 247
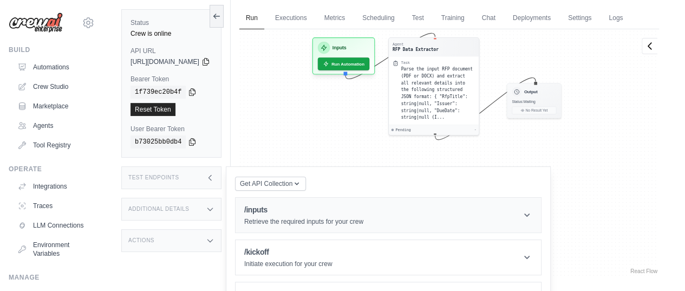
scroll to position [70, 0]
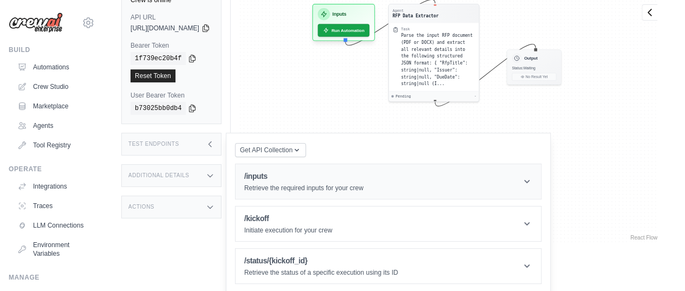
click at [533, 187] on icon at bounding box center [527, 181] width 11 height 11
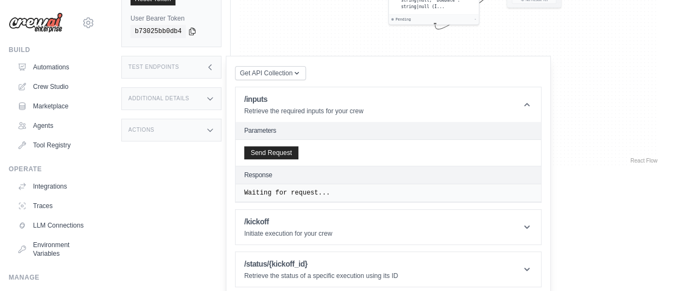
scroll to position [150, 0]
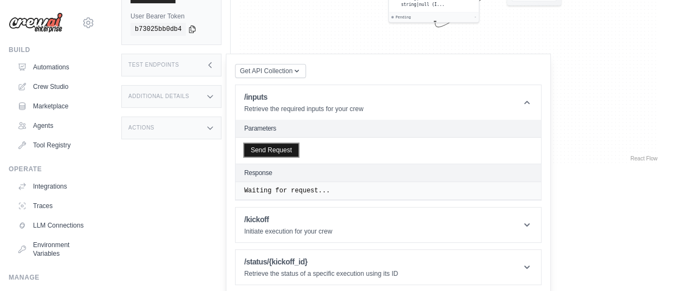
click at [299, 157] on button "Send Request" at bounding box center [271, 150] width 54 height 13
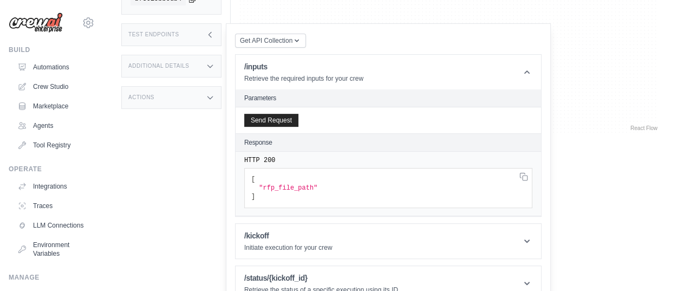
scroll to position [196, 0]
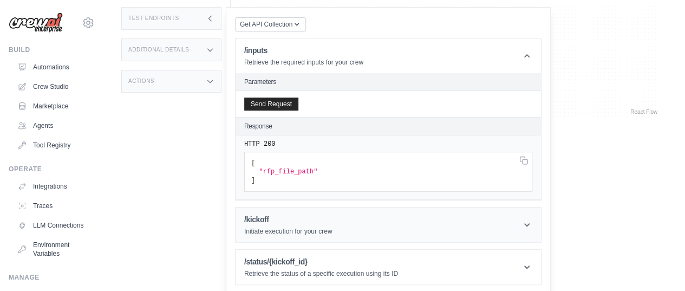
click at [533, 230] on icon at bounding box center [527, 224] width 11 height 11
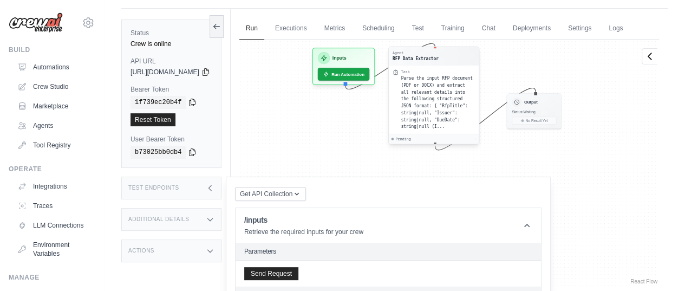
scroll to position [0, 0]
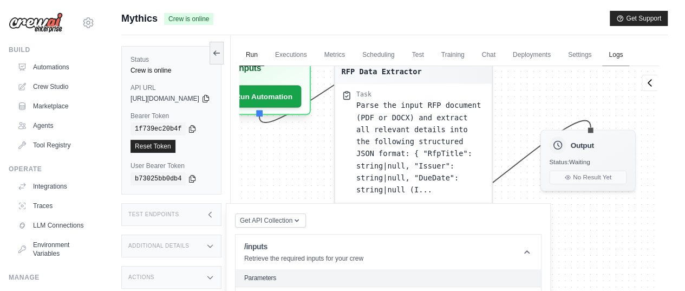
click at [603, 67] on link "Logs" at bounding box center [616, 55] width 27 height 23
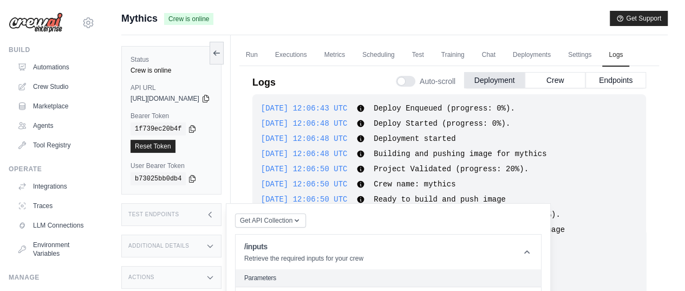
scroll to position [202, 0]
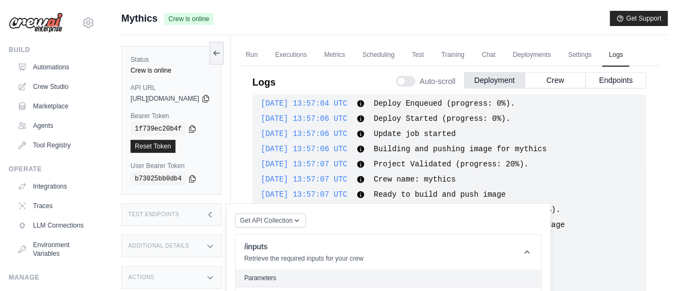
click at [215, 216] on icon at bounding box center [210, 214] width 9 height 9
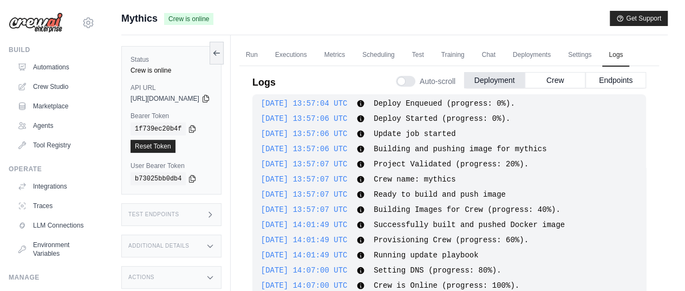
drag, startPoint x: 604, startPoint y: 101, endPoint x: 621, endPoint y: 119, distance: 24.9
click at [605, 88] on button "Endpoints" at bounding box center [616, 80] width 61 height 16
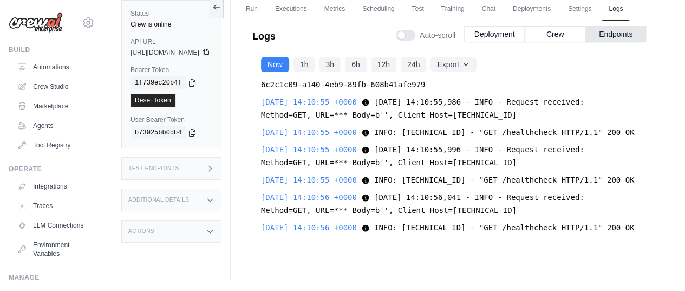
scroll to position [2503, 0]
click at [212, 170] on icon at bounding box center [210, 168] width 3 height 5
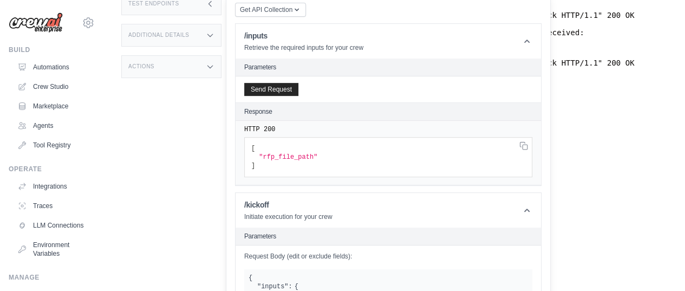
scroll to position [159, 0]
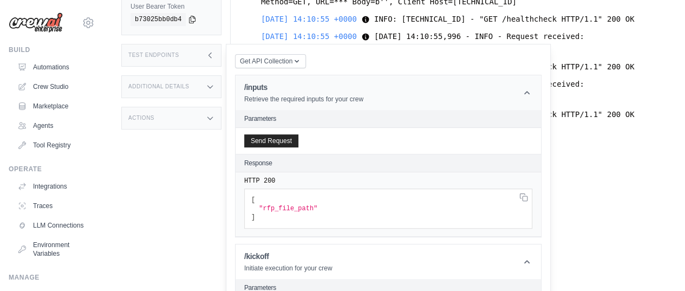
click at [533, 95] on icon at bounding box center [527, 92] width 11 height 11
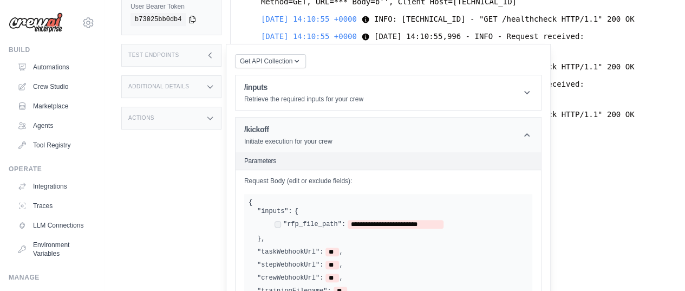
click at [533, 139] on icon at bounding box center [527, 135] width 11 height 11
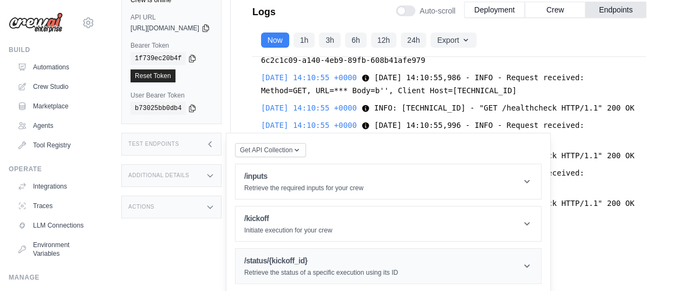
click at [533, 268] on icon at bounding box center [527, 266] width 11 height 11
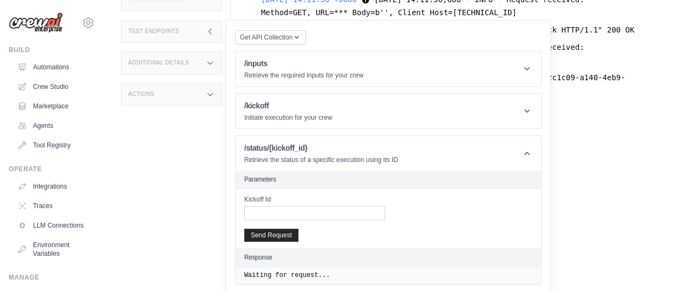
scroll to position [2928, 0]
click at [533, 154] on icon at bounding box center [527, 153] width 11 height 11
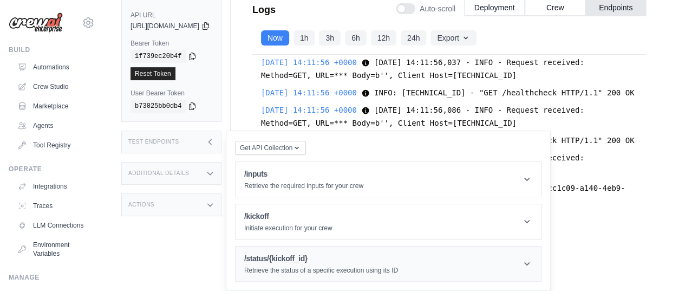
scroll to position [70, 0]
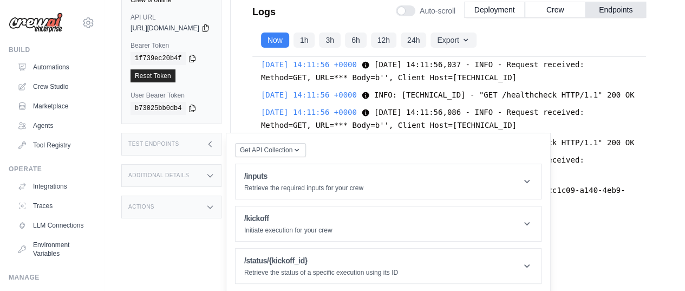
click at [222, 143] on div "Test Endpoints" at bounding box center [171, 144] width 100 height 23
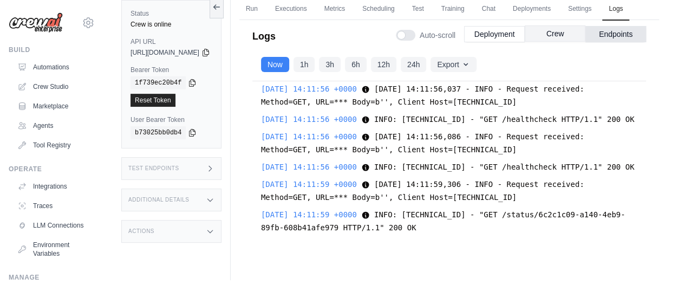
click at [547, 42] on button "Crew" at bounding box center [555, 33] width 61 height 16
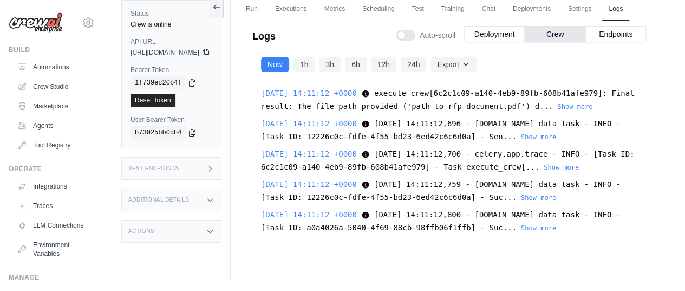
scroll to position [1992, 0]
click at [606, 42] on button "Endpoints" at bounding box center [616, 33] width 61 height 16
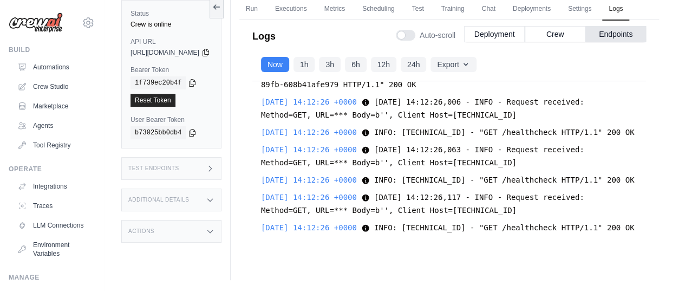
scroll to position [3110, 0]
click at [493, 42] on button "Deployment" at bounding box center [494, 33] width 61 height 16
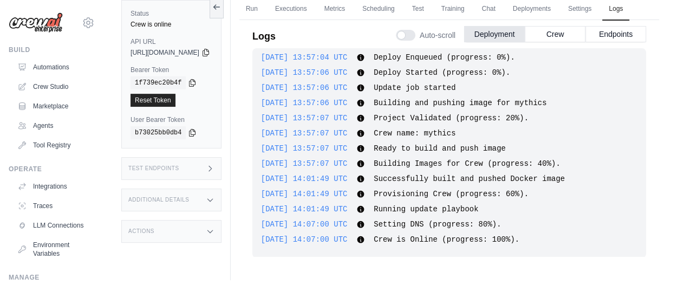
scroll to position [1, 0]
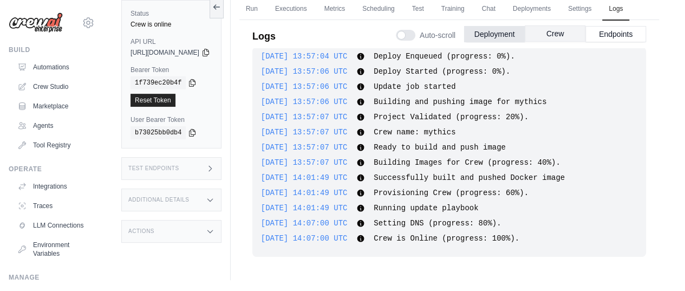
click at [549, 42] on button "Crew" at bounding box center [555, 33] width 61 height 16
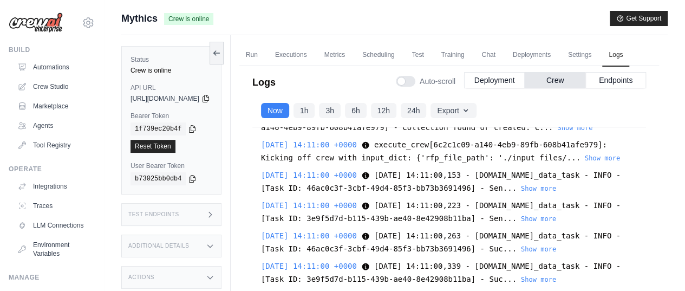
scroll to position [650, 0]
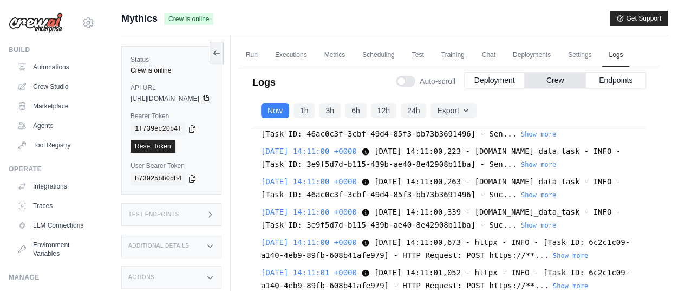
click at [598, 108] on button "Show more" at bounding box center [602, 103] width 35 height 9
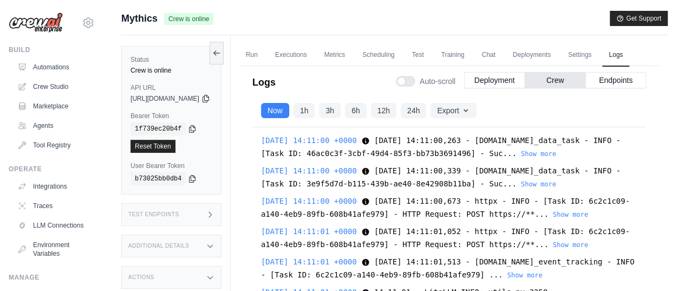
scroll to position [759, 0]
